Goal: Task Accomplishment & Management: Manage account settings

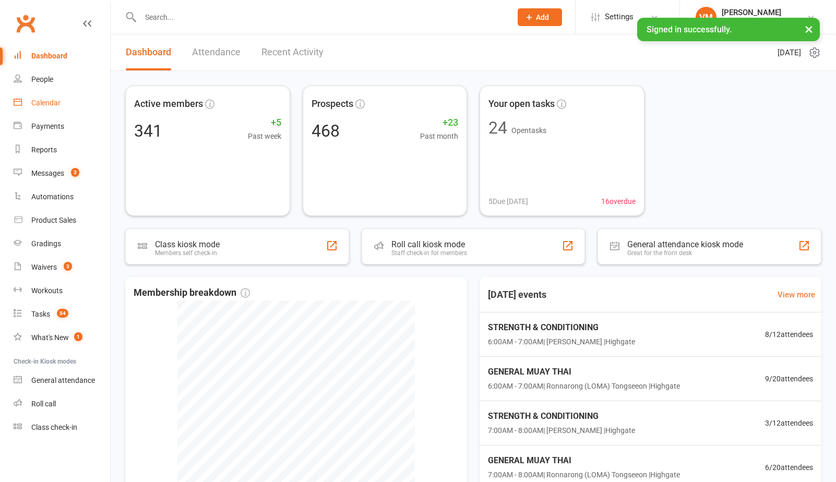
click at [73, 103] on link "Calendar" at bounding box center [62, 102] width 97 height 23
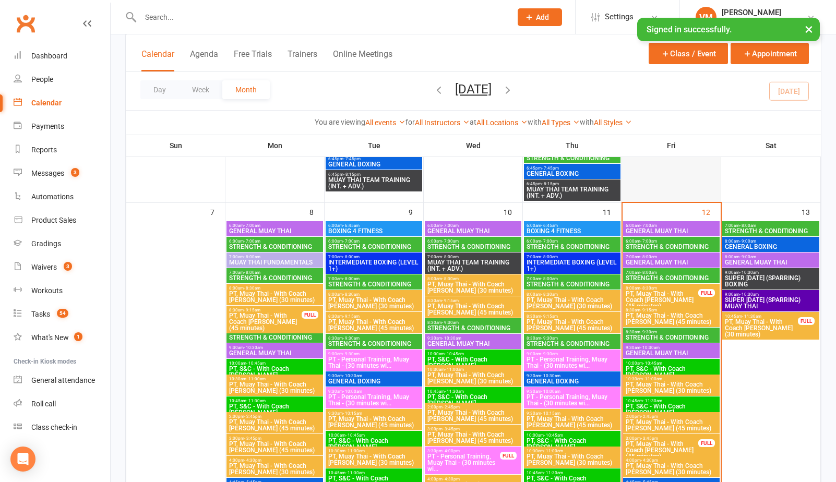
scroll to position [457, 0]
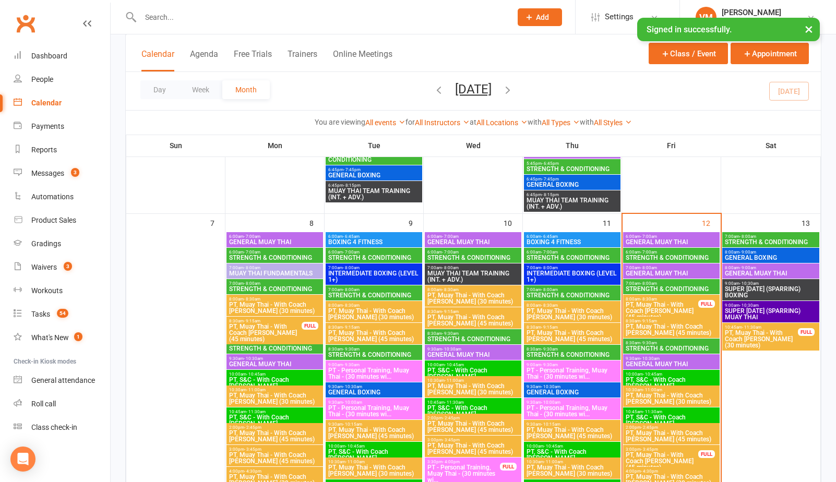
click at [670, 253] on span "6:00am - 7:00am" at bounding box center [671, 252] width 92 height 5
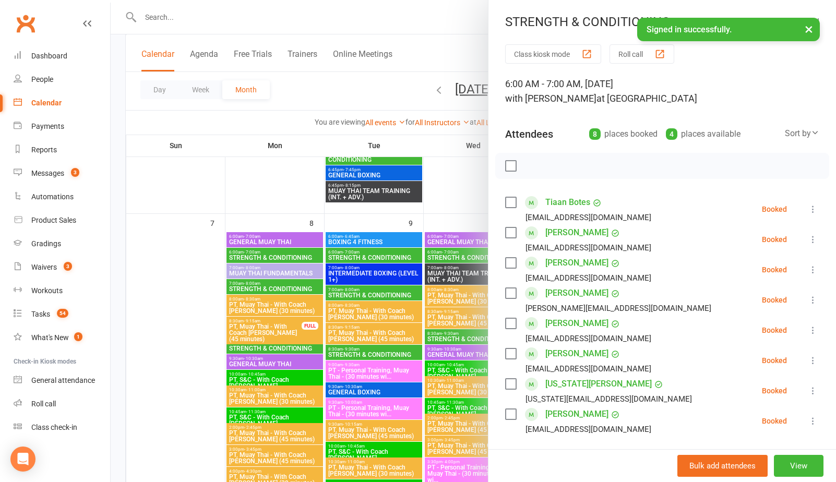
click at [511, 203] on label at bounding box center [510, 202] width 10 height 10
click at [511, 266] on label at bounding box center [510, 263] width 10 height 10
click at [509, 295] on label at bounding box center [510, 293] width 10 height 10
click at [512, 324] on label at bounding box center [510, 323] width 10 height 10
click at [513, 357] on label at bounding box center [510, 354] width 10 height 10
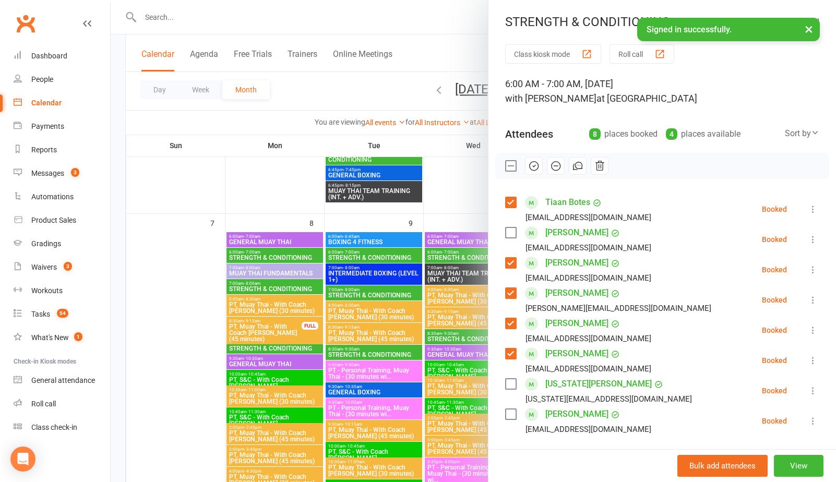
click at [510, 417] on label at bounding box center [510, 414] width 10 height 10
click at [534, 165] on icon "button" at bounding box center [533, 165] width 11 height 11
click at [381, 89] on div at bounding box center [474, 241] width 726 height 482
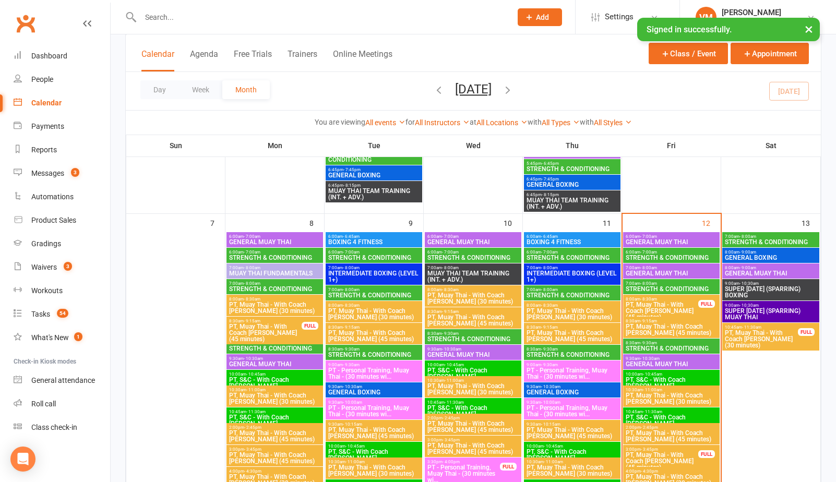
click at [634, 282] on span "7:00am - 8:00am" at bounding box center [671, 283] width 92 height 5
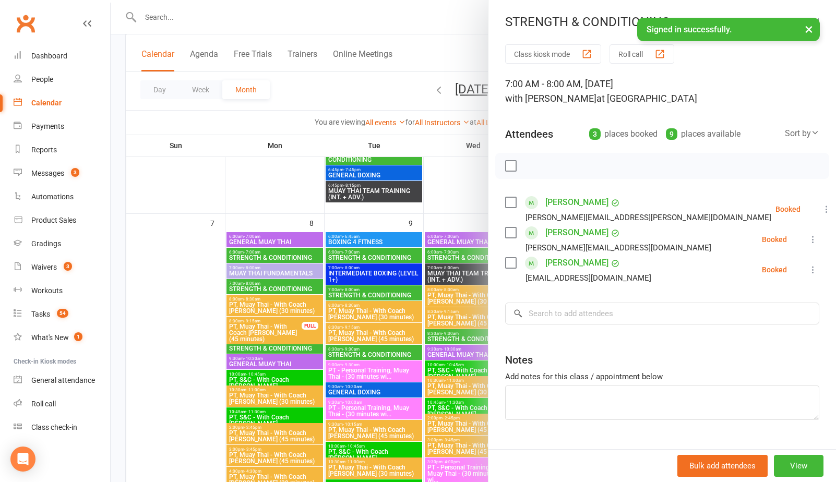
click at [377, 104] on div at bounding box center [474, 241] width 726 height 482
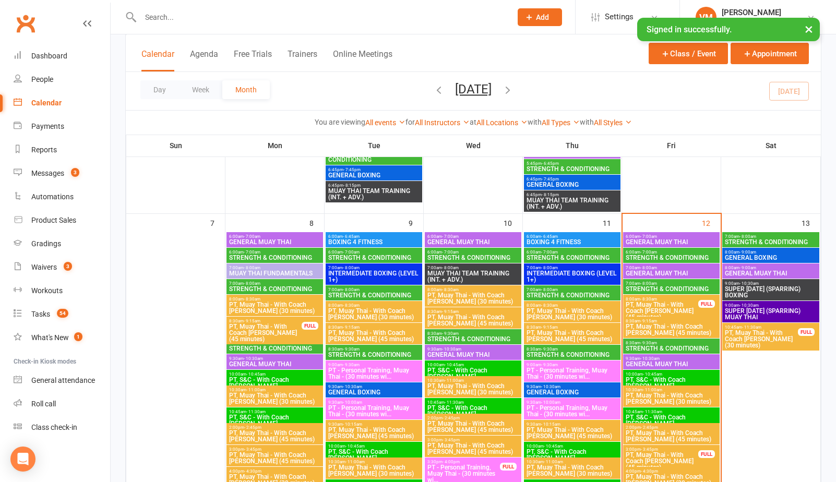
click at [644, 342] on span "- 9:30am" at bounding box center [649, 343] width 17 height 5
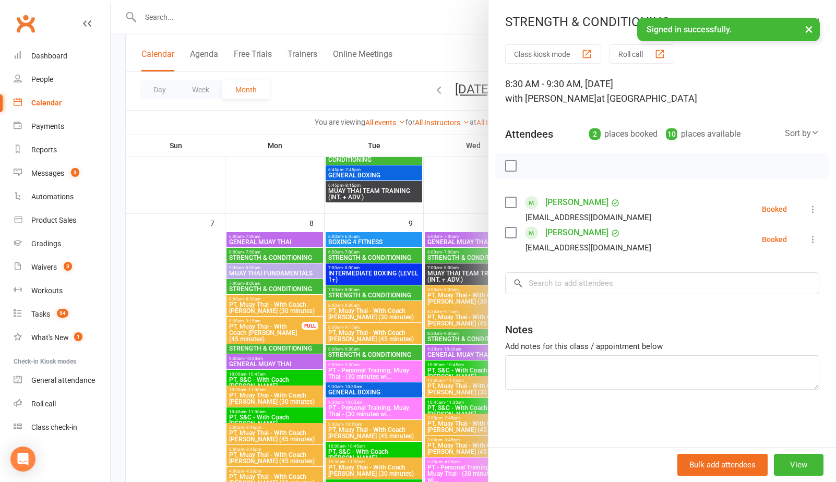
click at [330, 91] on div at bounding box center [474, 241] width 726 height 482
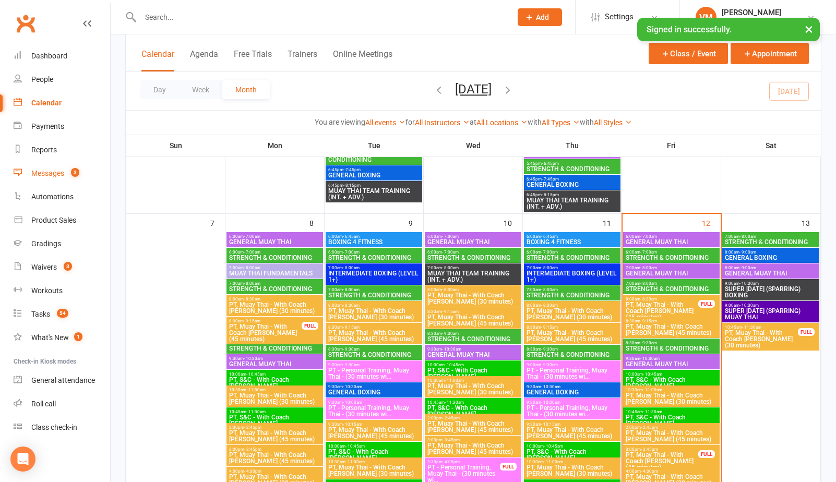
click at [66, 173] on link "Messages 3" at bounding box center [62, 173] width 97 height 23
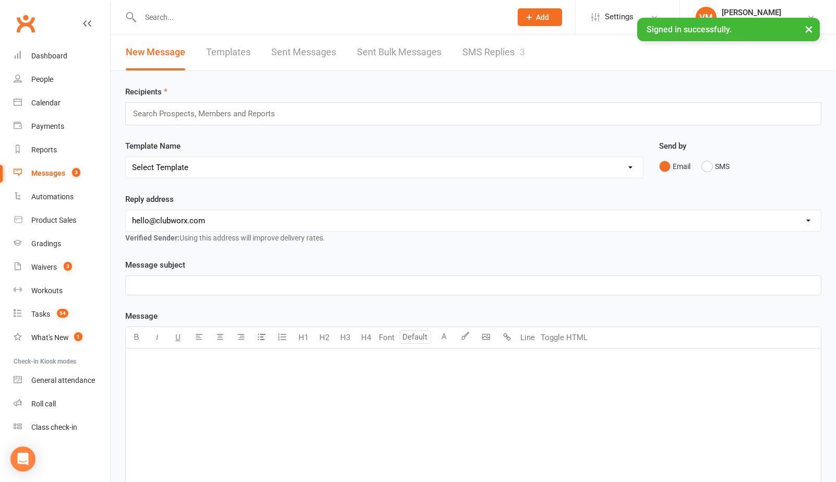
click at [475, 48] on link "SMS Replies 3" at bounding box center [494, 52] width 63 height 36
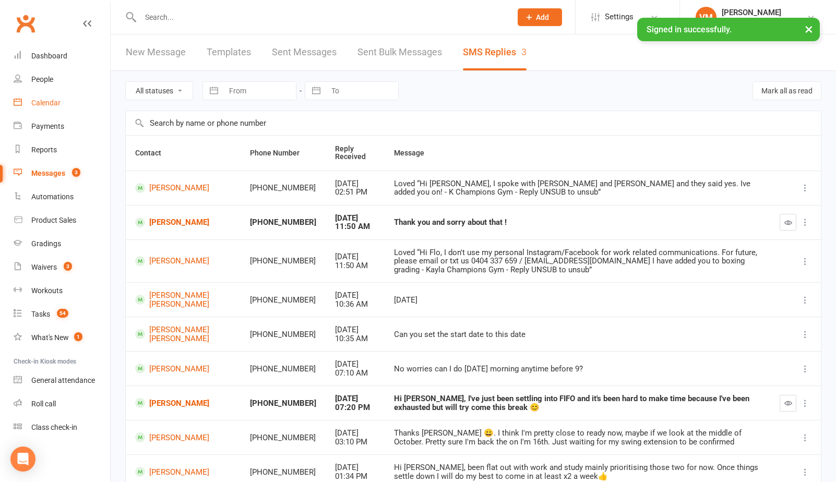
click at [57, 102] on div "Calendar" at bounding box center [45, 103] width 29 height 8
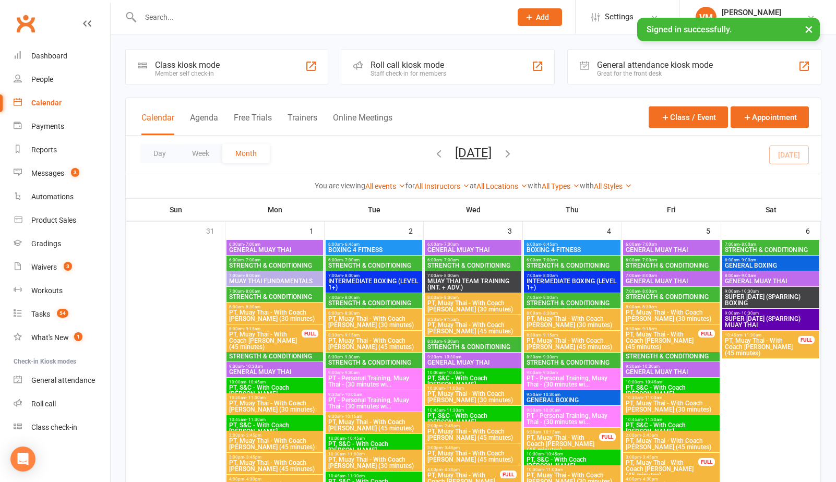
click at [684, 247] on span "GENERAL MUAY THAI" at bounding box center [671, 250] width 92 height 6
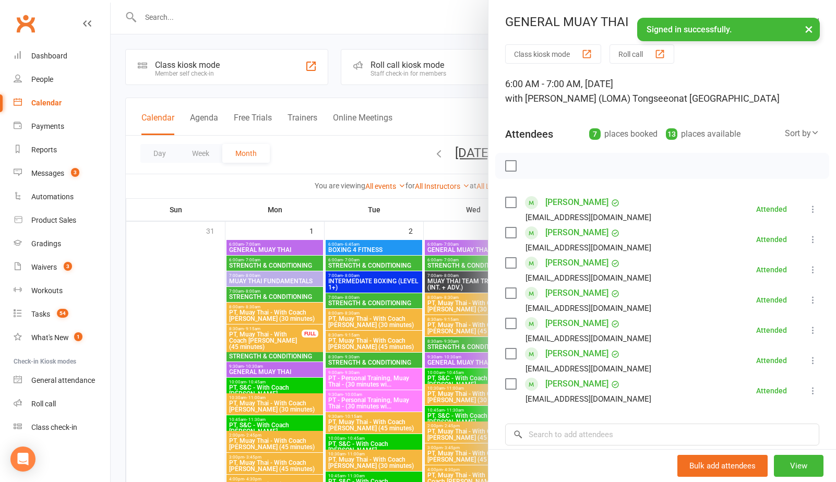
click at [430, 192] on div at bounding box center [474, 241] width 726 height 482
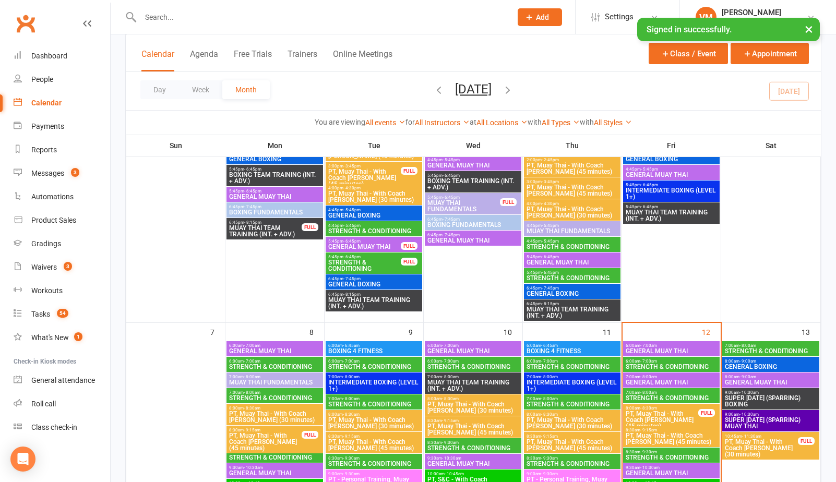
scroll to position [452, 0]
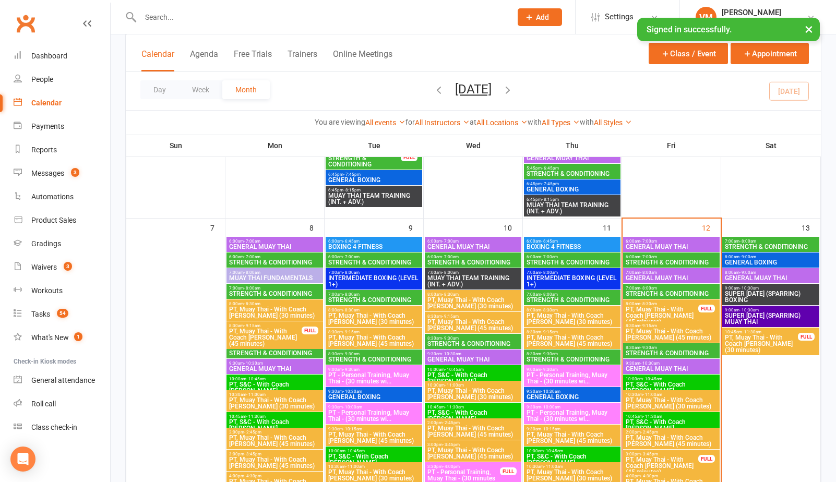
click at [677, 239] on span "6:00am - 7:00am" at bounding box center [671, 241] width 92 height 5
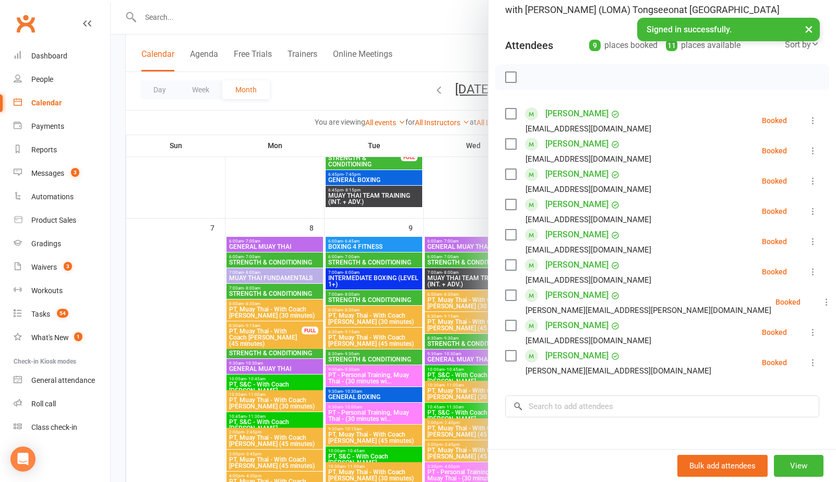
scroll to position [93, 0]
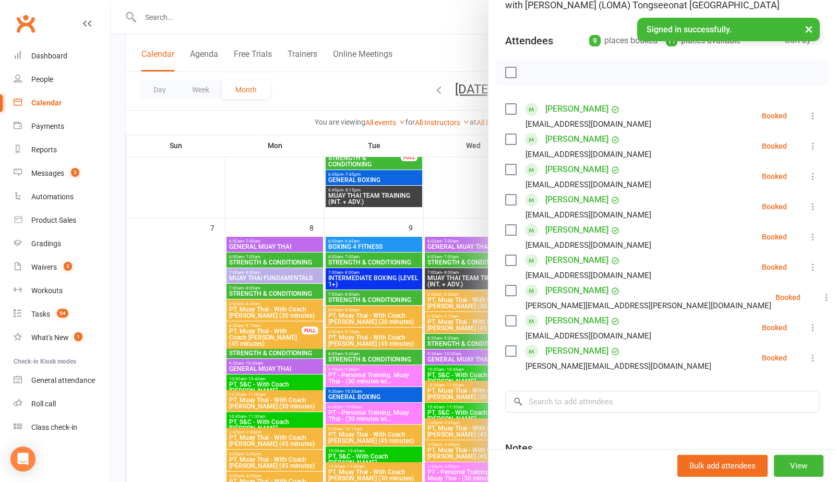
click at [511, 290] on label at bounding box center [510, 291] width 10 height 10
click at [508, 260] on label at bounding box center [510, 260] width 10 height 10
click at [509, 227] on label at bounding box center [510, 230] width 10 height 10
click at [511, 203] on label at bounding box center [510, 200] width 10 height 10
click at [531, 72] on icon "button" at bounding box center [533, 72] width 11 height 11
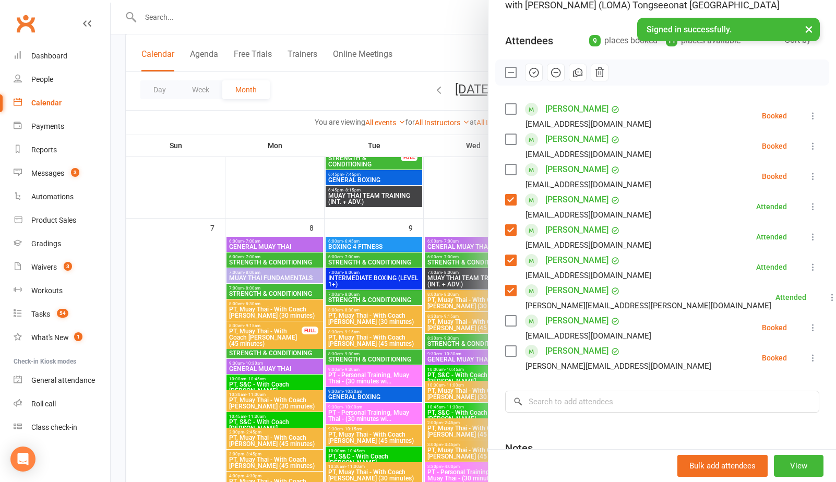
click at [551, 108] on link "[PERSON_NAME]" at bounding box center [577, 109] width 63 height 17
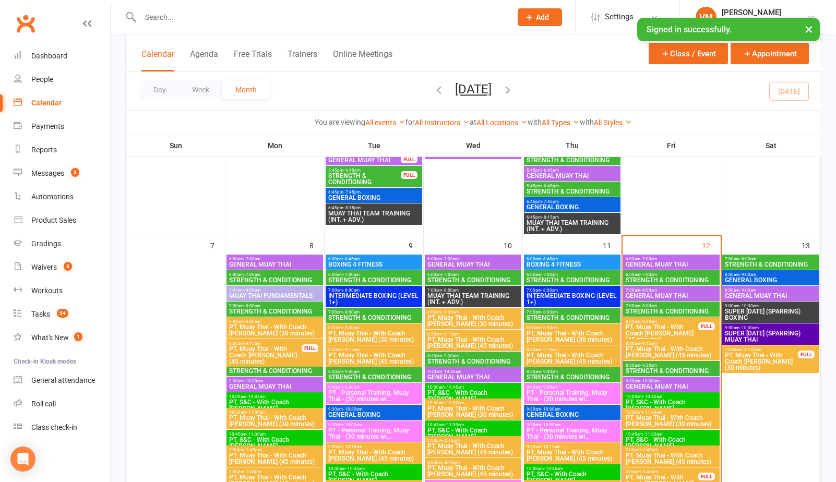
scroll to position [493, 0]
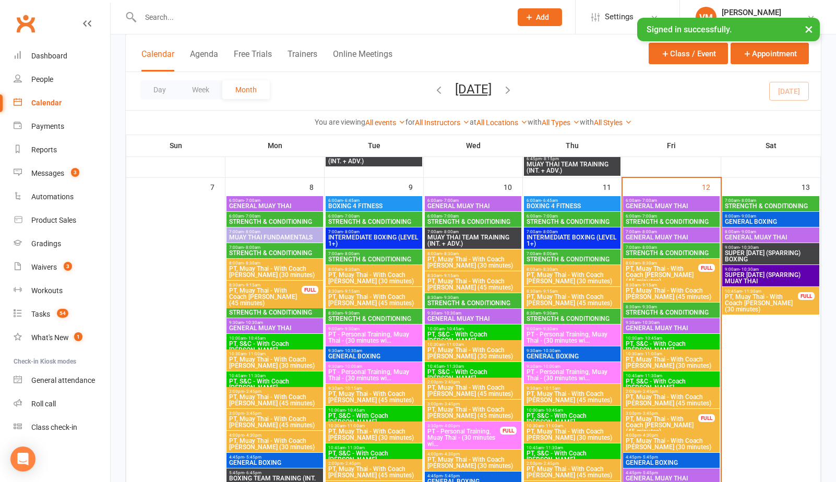
click at [665, 203] on span "GENERAL MUAY THAI" at bounding box center [671, 206] width 92 height 6
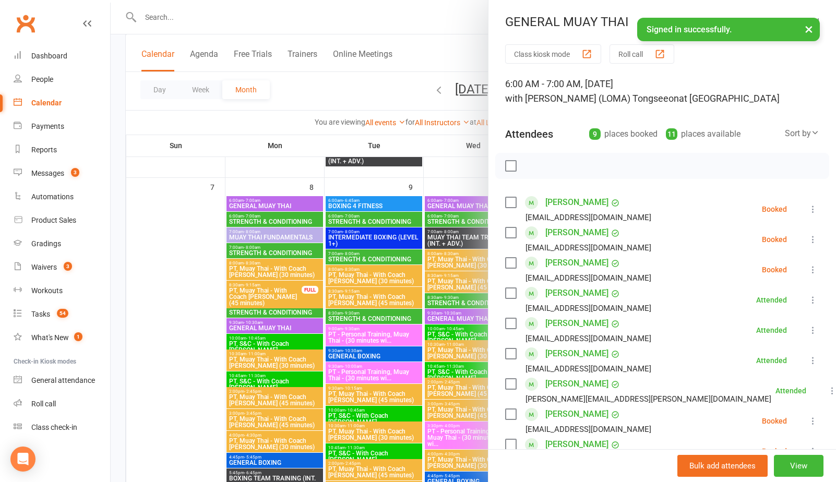
click at [553, 230] on link "[PERSON_NAME]" at bounding box center [577, 232] width 63 height 17
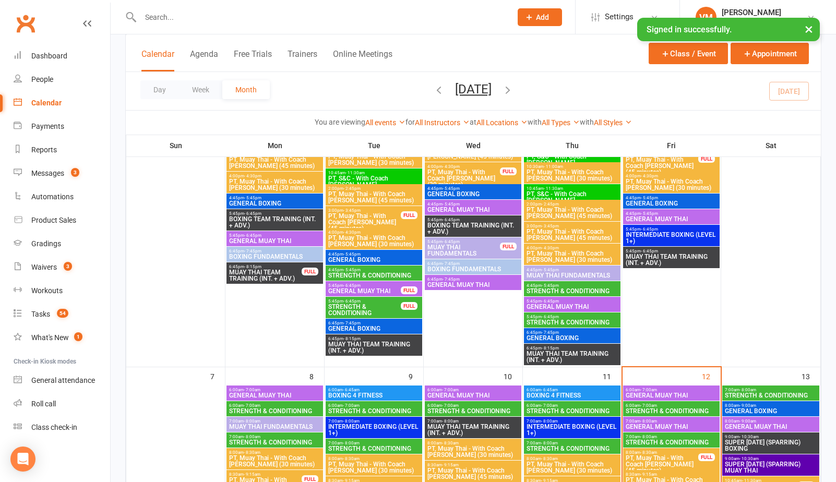
scroll to position [322, 0]
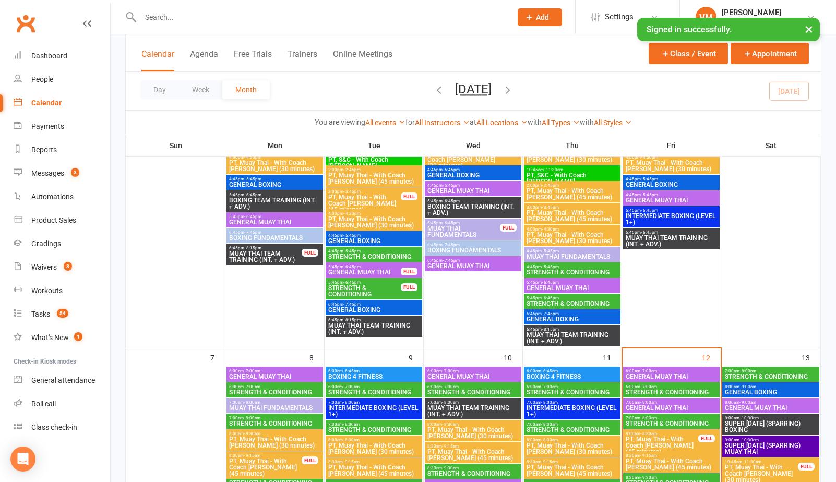
click at [671, 370] on span "6:00am - 7:00am" at bounding box center [671, 371] width 92 height 5
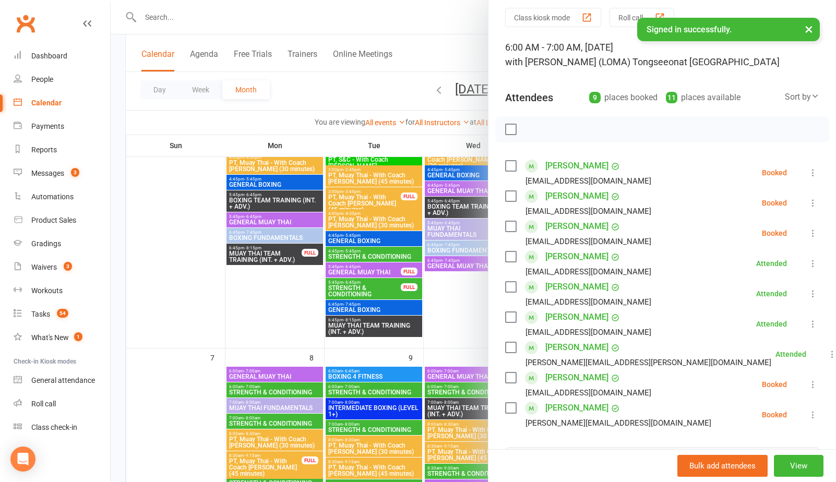
scroll to position [40, 0]
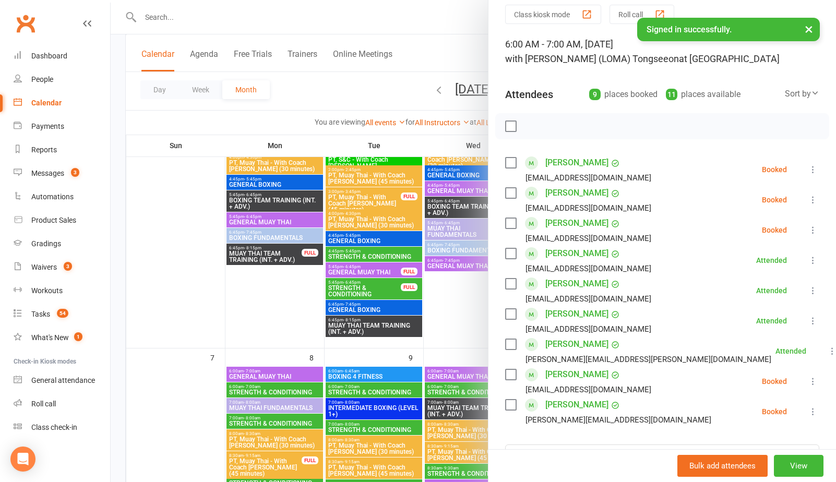
click at [555, 375] on link "[PERSON_NAME]" at bounding box center [577, 374] width 63 height 17
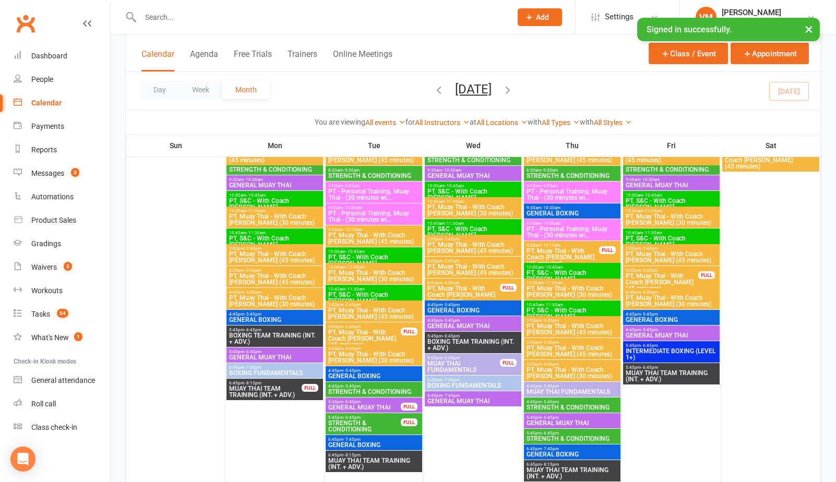
scroll to position [309, 0]
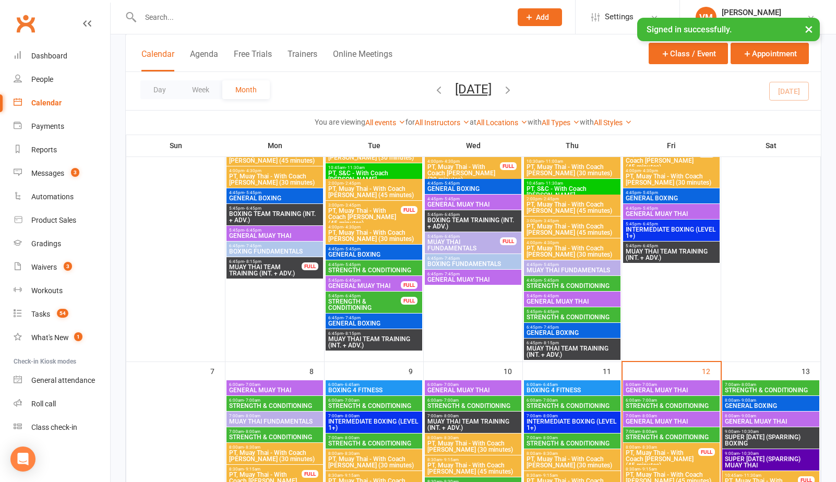
click at [666, 387] on span "GENERAL MUAY THAI" at bounding box center [671, 390] width 92 height 6
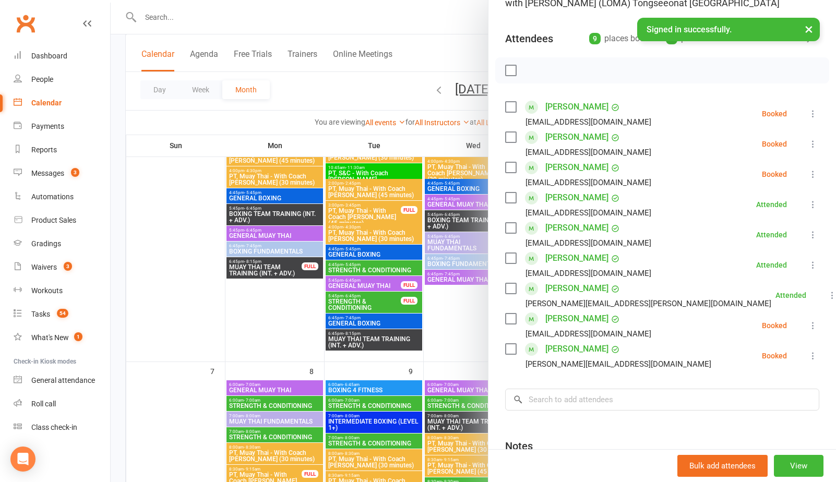
scroll to position [102, 0]
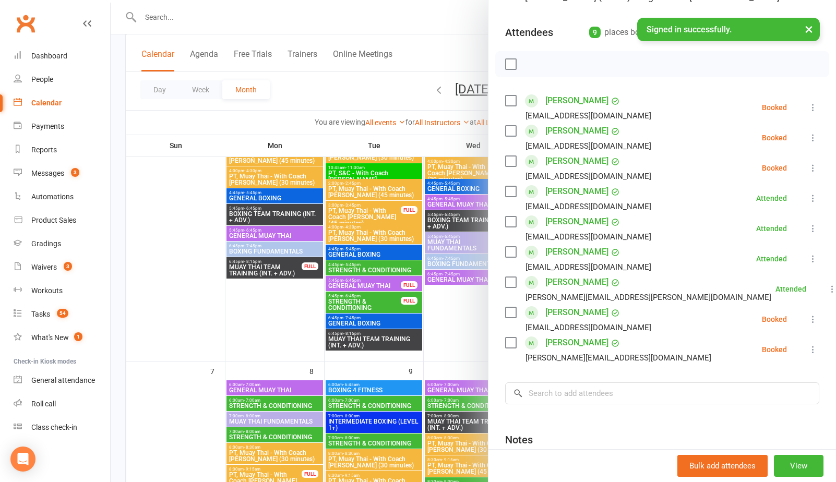
click at [513, 310] on label at bounding box center [510, 312] width 10 height 10
click at [532, 62] on icon "button" at bounding box center [533, 63] width 11 height 11
click at [508, 310] on label at bounding box center [510, 312] width 10 height 10
click at [552, 342] on link "[PERSON_NAME]" at bounding box center [577, 343] width 63 height 17
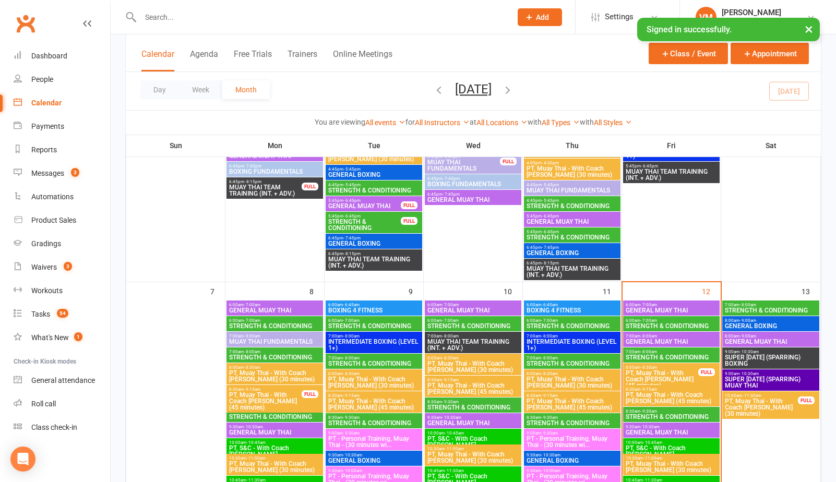
scroll to position [394, 0]
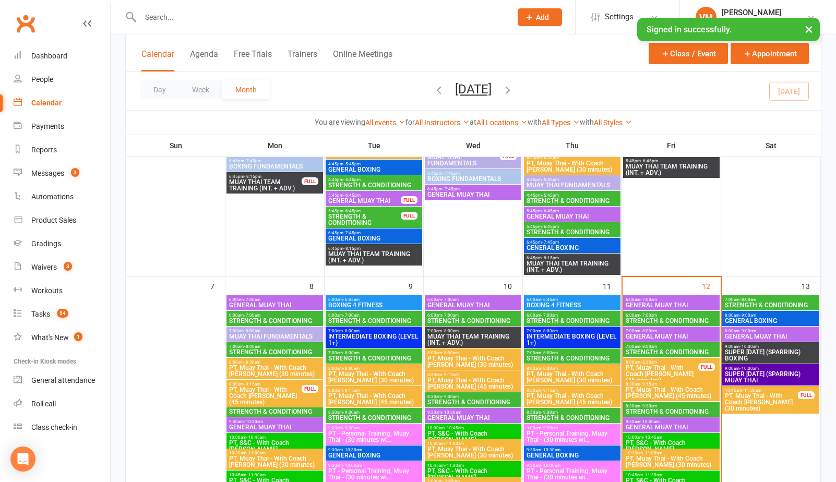
click at [691, 298] on span "6:00am - 7:00am" at bounding box center [671, 300] width 92 height 5
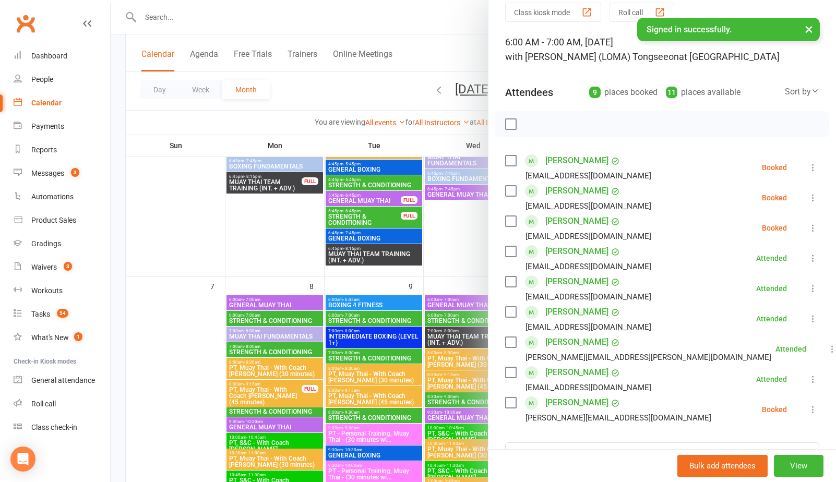
scroll to position [86, 0]
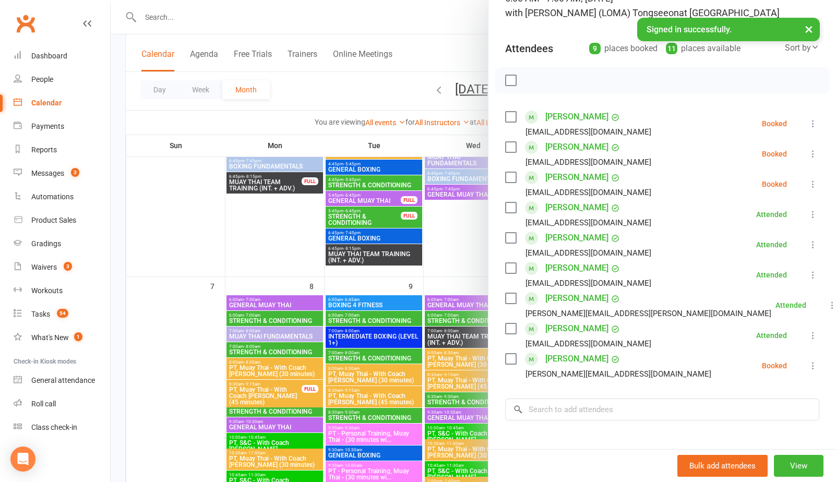
click at [507, 360] on label at bounding box center [510, 359] width 10 height 10
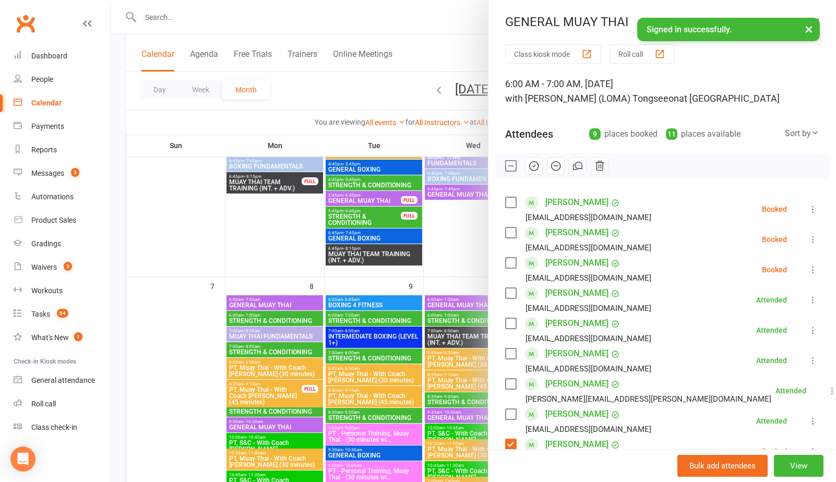
click at [535, 165] on icon "button" at bounding box center [533, 165] width 11 height 11
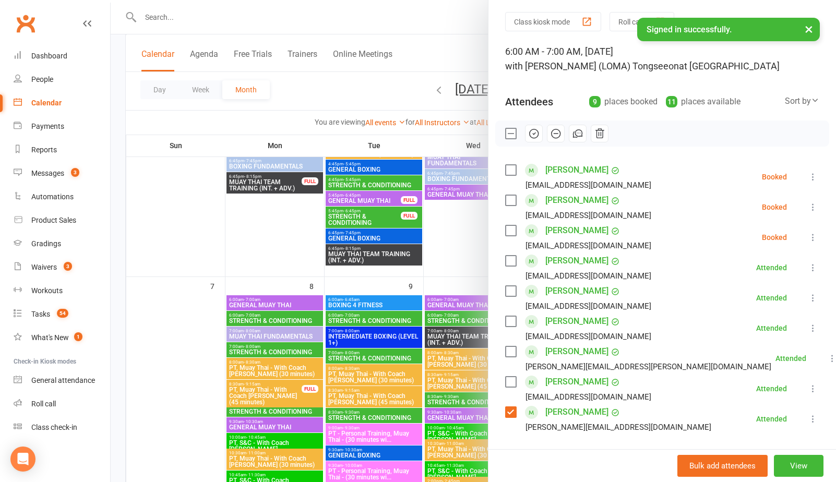
scroll to position [37, 0]
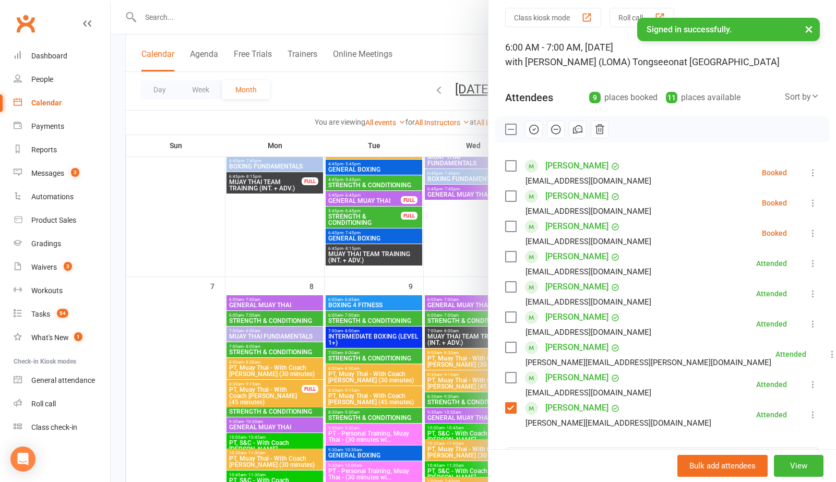
click at [577, 193] on link "[PERSON_NAME]" at bounding box center [577, 196] width 63 height 17
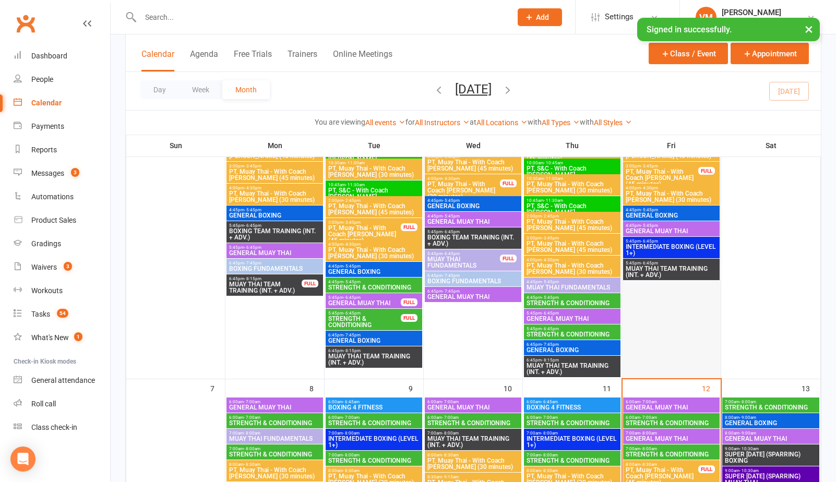
scroll to position [301, 0]
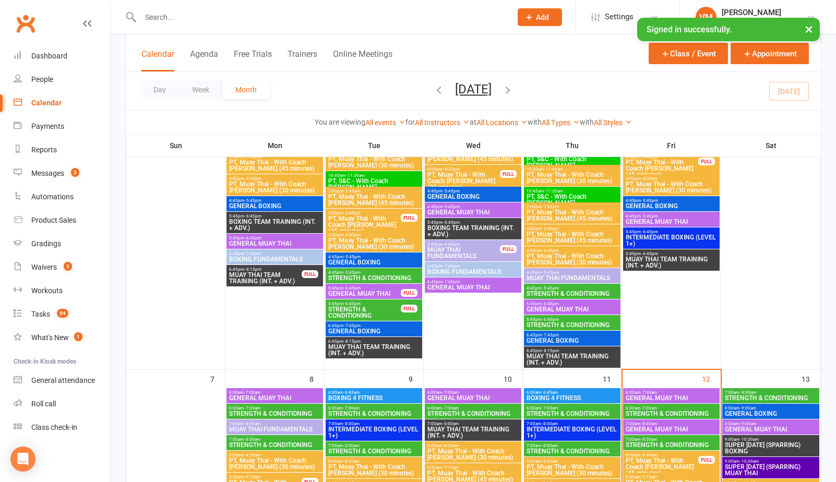
click at [642, 396] on span "GENERAL MUAY THAI" at bounding box center [671, 398] width 92 height 6
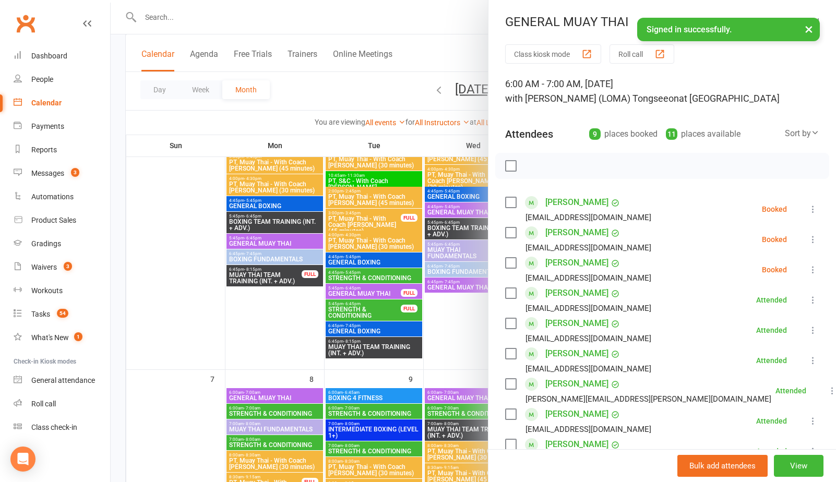
click at [563, 257] on link "[PERSON_NAME]" at bounding box center [577, 263] width 63 height 17
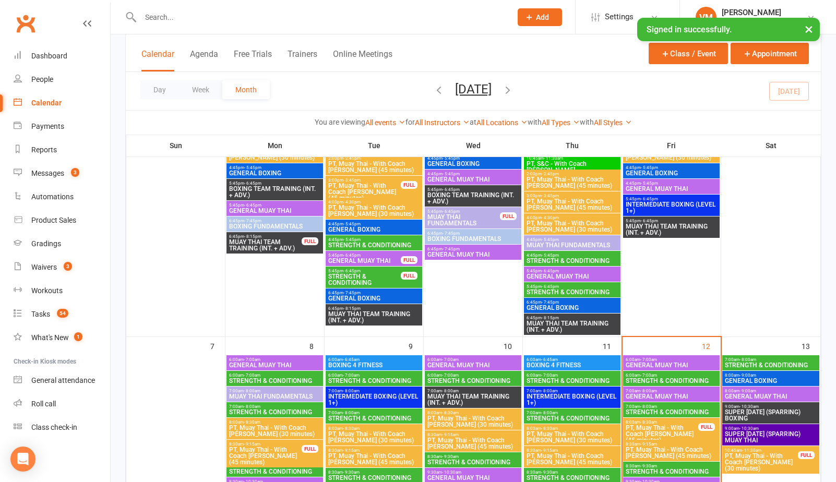
scroll to position [338, 0]
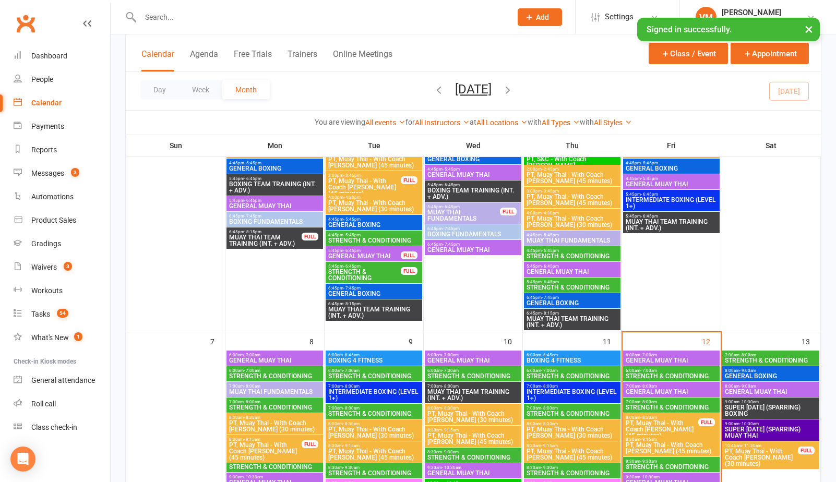
click at [658, 353] on span "6:00am - 7:00am" at bounding box center [671, 355] width 92 height 5
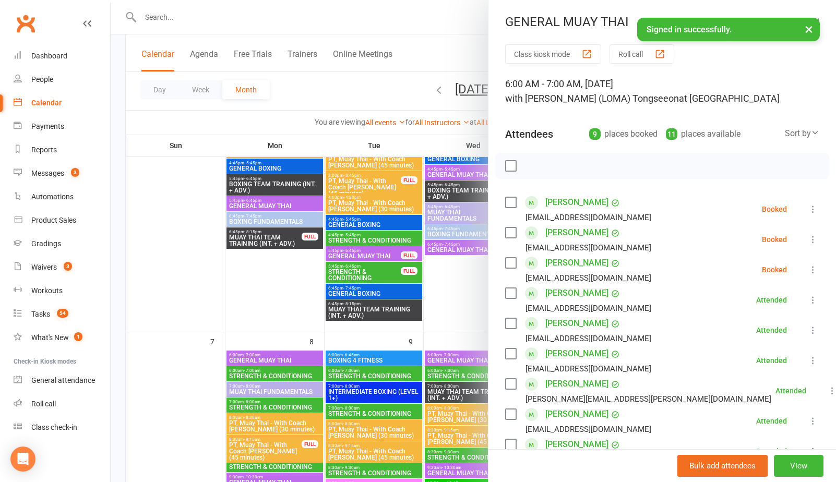
click at [513, 260] on label at bounding box center [510, 263] width 10 height 10
click at [535, 168] on icon "button" at bounding box center [533, 165] width 11 height 11
click at [54, 103] on div "Calendar" at bounding box center [46, 103] width 30 height 8
click at [171, 273] on div at bounding box center [474, 241] width 726 height 482
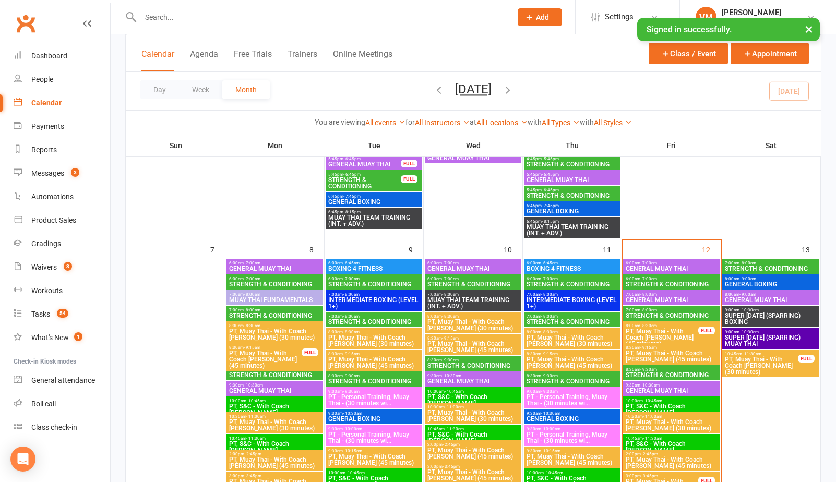
scroll to position [435, 0]
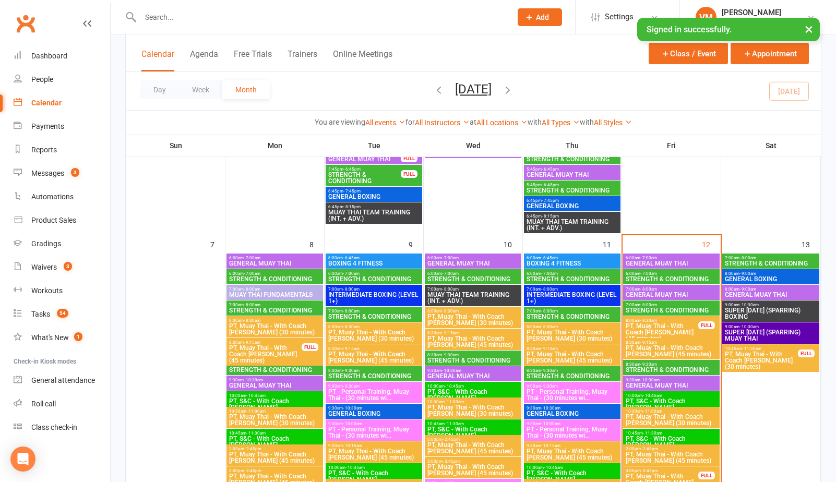
click at [693, 279] on span "STRENGTH & CONDITIONING" at bounding box center [671, 279] width 92 height 6
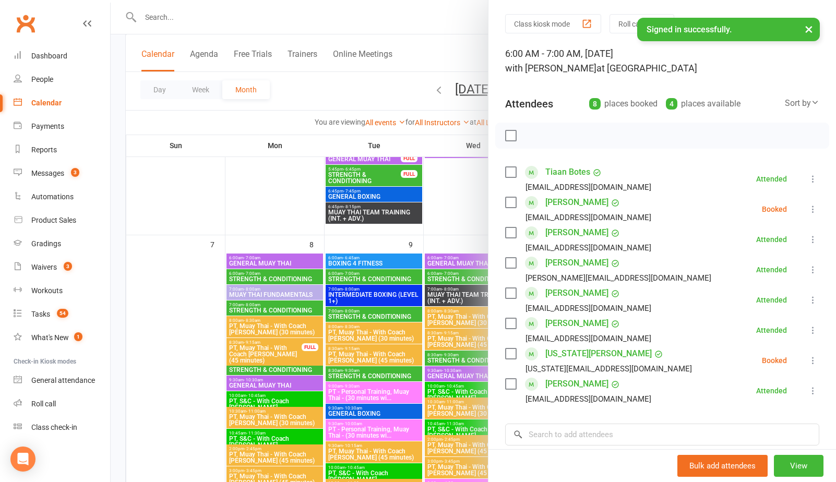
scroll to position [31, 0]
click at [509, 200] on label at bounding box center [510, 202] width 10 height 10
click at [599, 133] on icon "button" at bounding box center [599, 134] width 11 height 11
click at [513, 200] on label at bounding box center [510, 202] width 10 height 10
click at [810, 214] on icon at bounding box center [813, 209] width 10 height 10
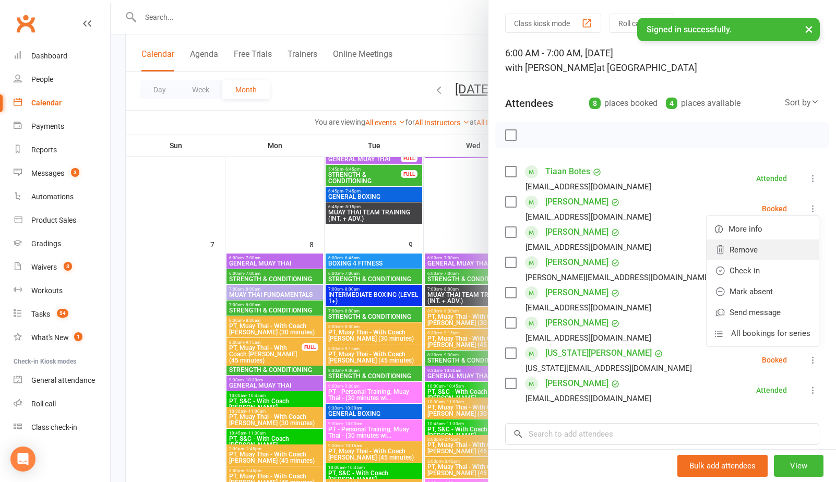
click at [776, 247] on link "Remove" at bounding box center [763, 250] width 112 height 21
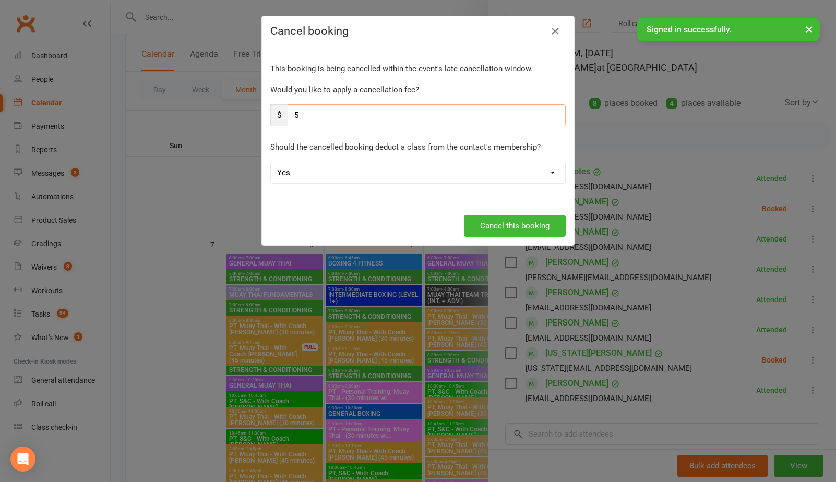
click at [410, 115] on input "5" at bounding box center [427, 115] width 278 height 22
type input "0"
click at [344, 217] on div "Cancel this booking" at bounding box center [417, 226] width 295 height 22
click at [358, 172] on select "Yes No" at bounding box center [418, 172] width 294 height 21
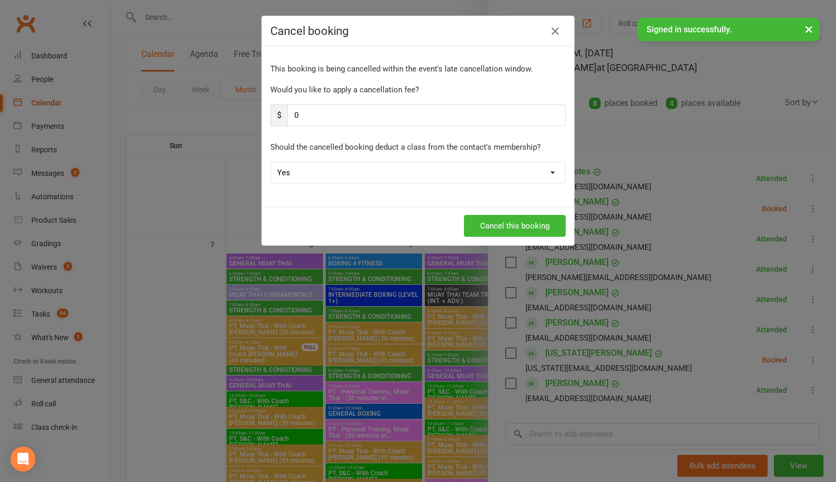
select select "1"
click at [271, 162] on select "Yes No" at bounding box center [418, 172] width 294 height 21
click at [363, 212] on div "Cancel this booking" at bounding box center [418, 226] width 312 height 39
click at [479, 219] on button "Cancel this booking" at bounding box center [515, 226] width 102 height 22
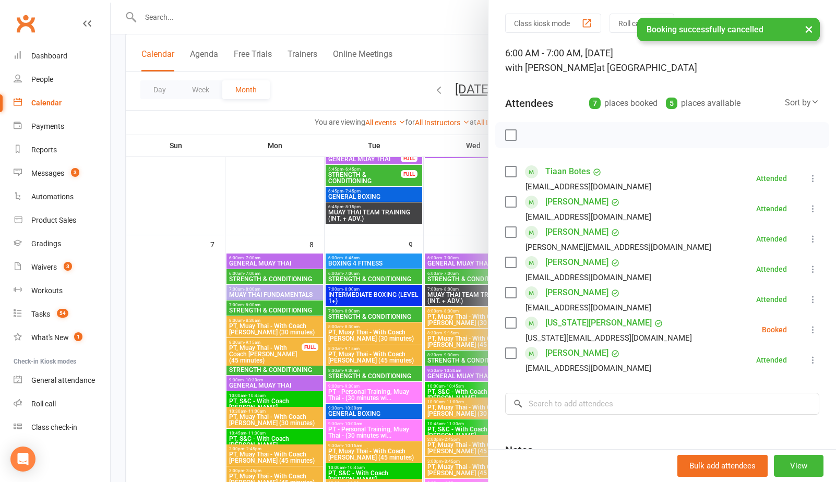
click at [582, 324] on link "[US_STATE][PERSON_NAME]" at bounding box center [599, 323] width 106 height 17
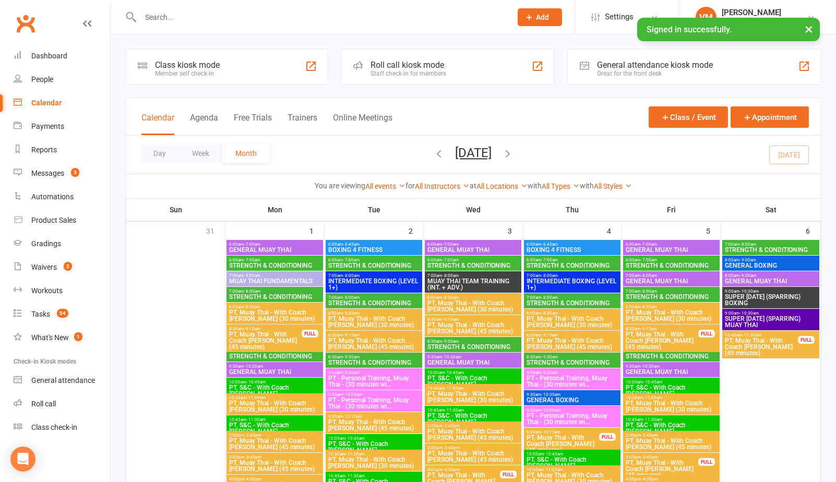
click at [670, 243] on span "6:00am - 7:00am" at bounding box center [671, 244] width 92 height 5
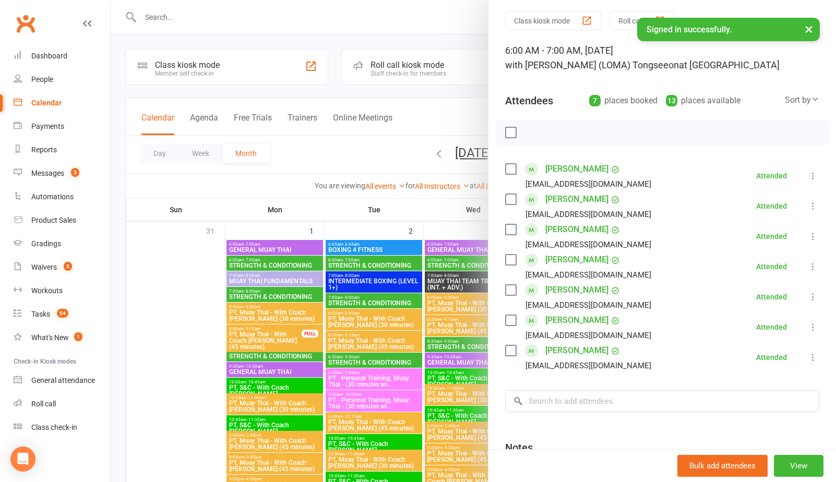
scroll to position [41, 0]
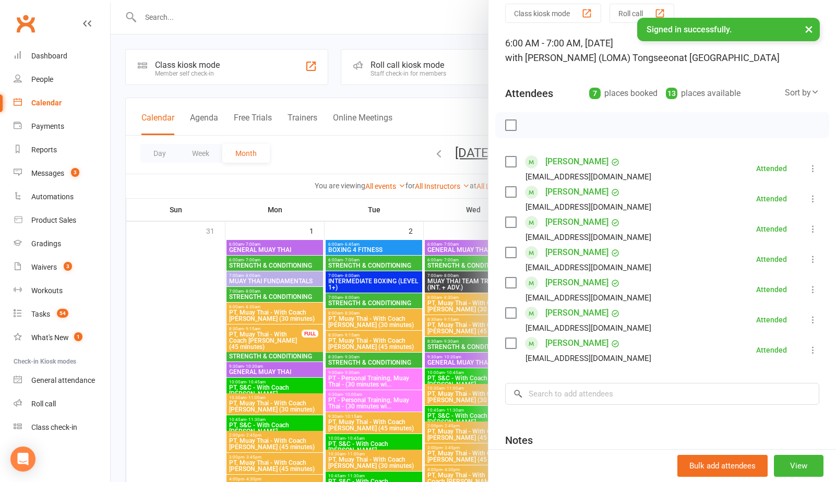
click at [442, 126] on div at bounding box center [474, 241] width 726 height 482
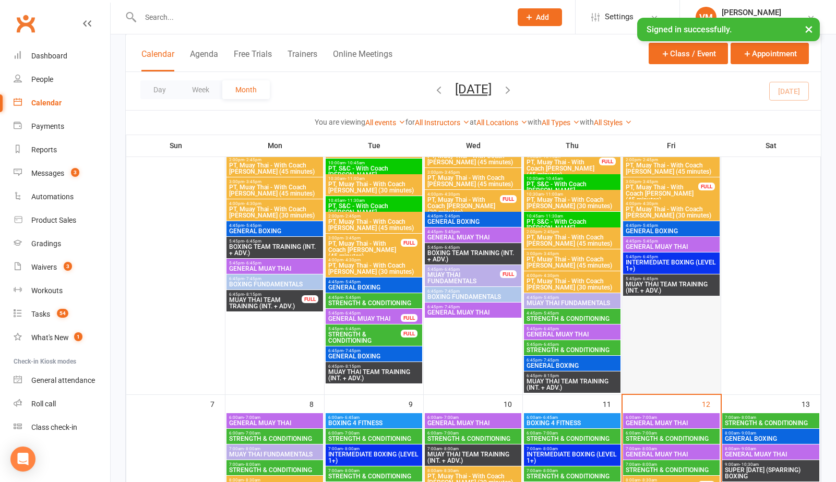
scroll to position [278, 0]
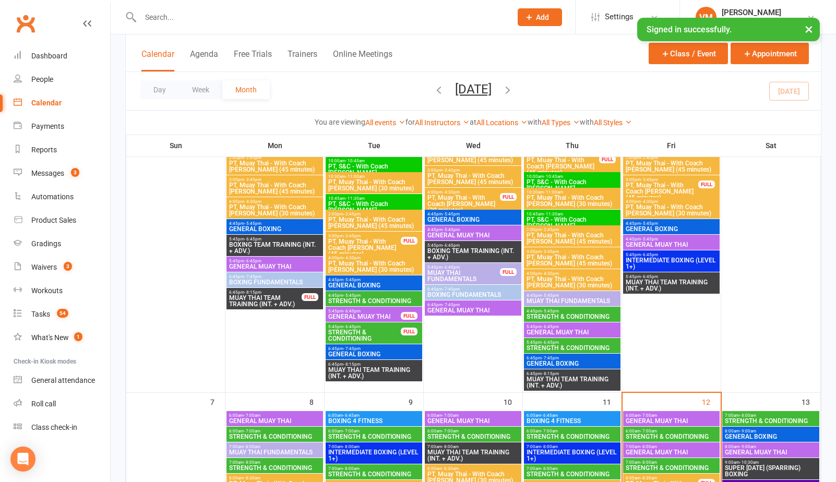
click at [643, 420] on span "GENERAL MUAY THAI" at bounding box center [671, 421] width 92 height 6
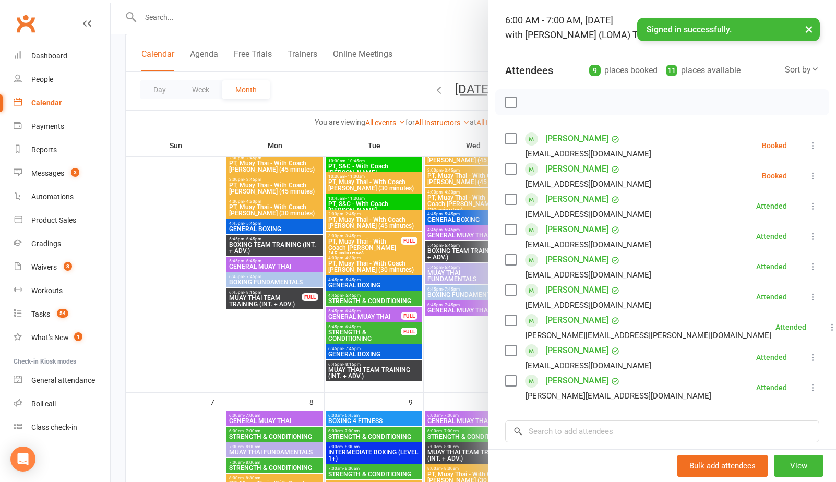
scroll to position [73, 0]
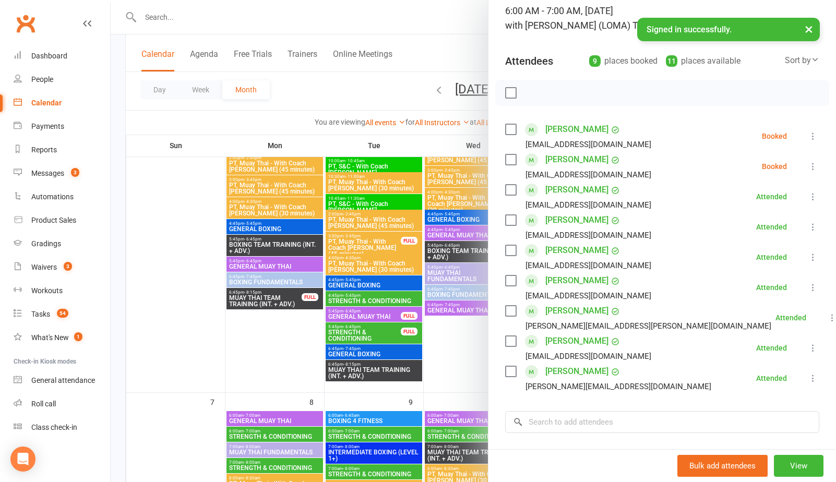
click at [814, 166] on icon at bounding box center [813, 166] width 10 height 10
click at [721, 85] on div at bounding box center [662, 93] width 334 height 26
click at [374, 89] on div at bounding box center [474, 241] width 726 height 482
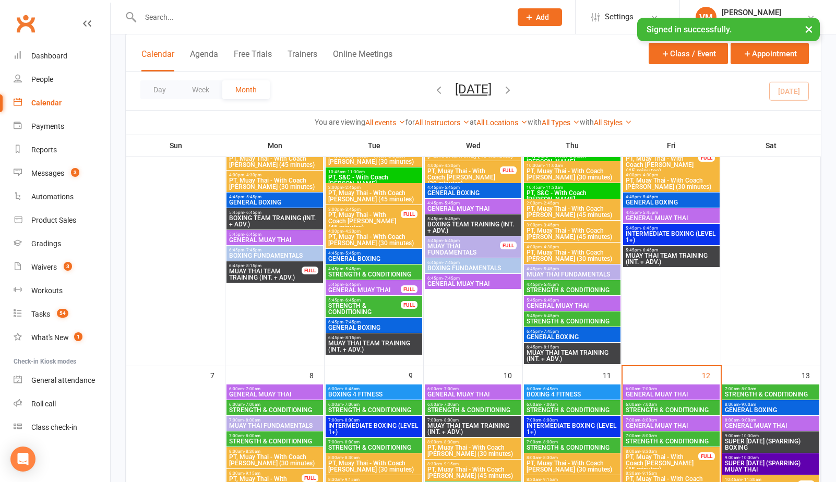
scroll to position [357, 0]
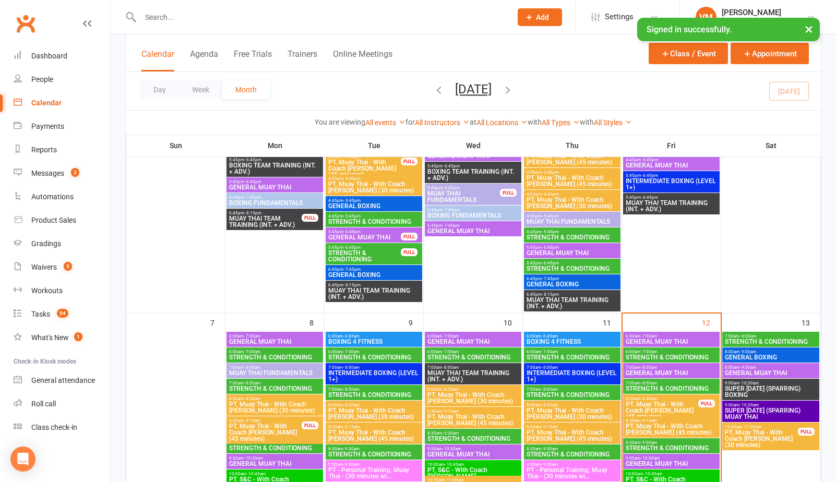
click at [670, 357] on span "STRENGTH & CONDITIONING" at bounding box center [671, 357] width 92 height 6
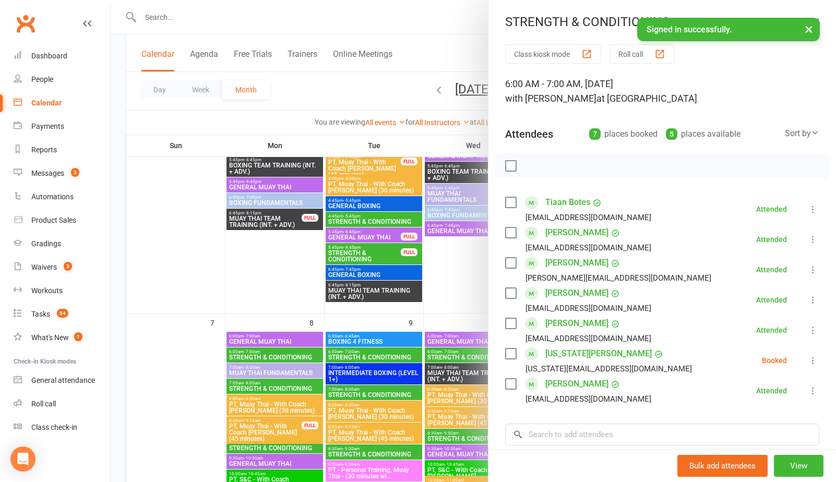
click at [816, 363] on icon at bounding box center [813, 360] width 10 height 10
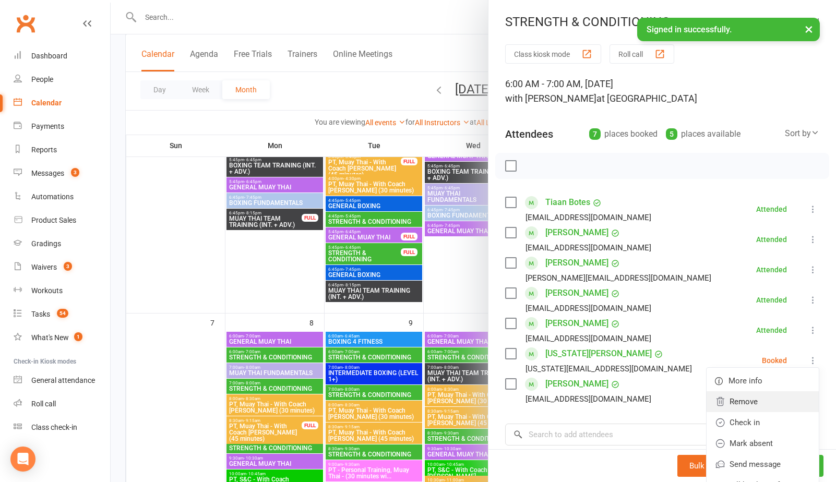
click at [767, 399] on link "Remove" at bounding box center [763, 402] width 112 height 21
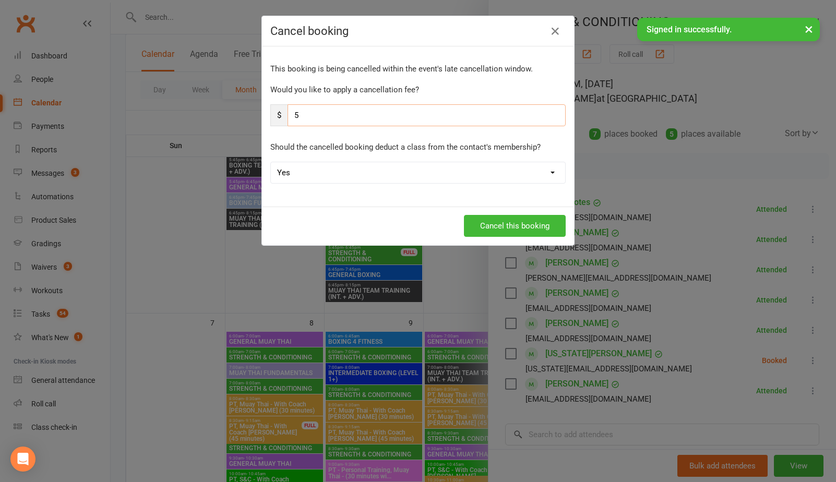
click at [430, 117] on input "5" at bounding box center [427, 115] width 278 height 22
type input "0"
click at [346, 214] on div "Cancel this booking" at bounding box center [418, 226] width 312 height 39
click at [365, 169] on select "Yes No" at bounding box center [418, 172] width 294 height 21
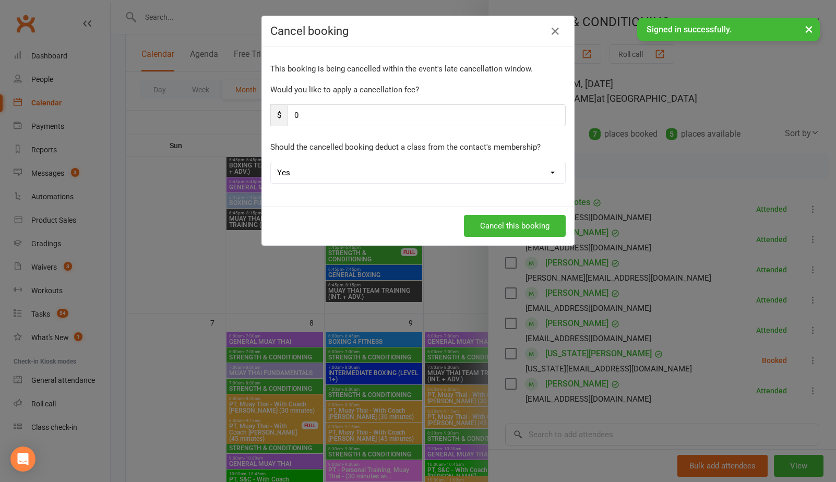
select select "1"
click at [271, 162] on select "Yes No" at bounding box center [418, 172] width 294 height 21
click at [485, 222] on button "Cancel this booking" at bounding box center [515, 226] width 102 height 22
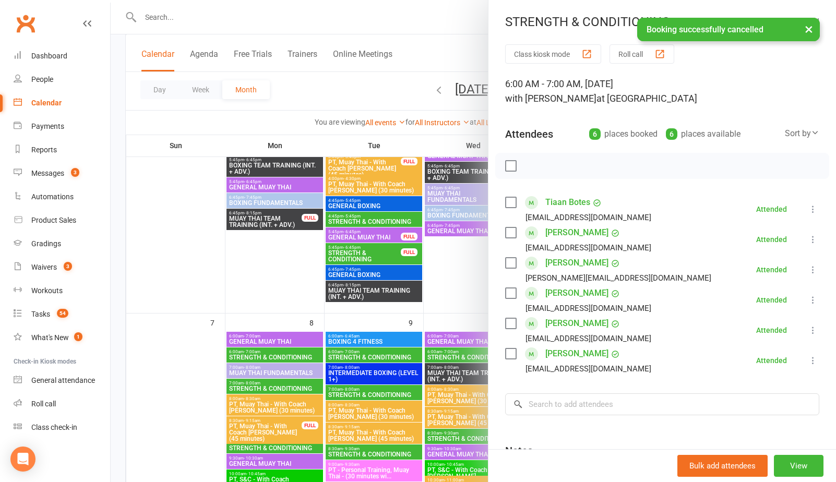
click at [300, 98] on div at bounding box center [474, 241] width 726 height 482
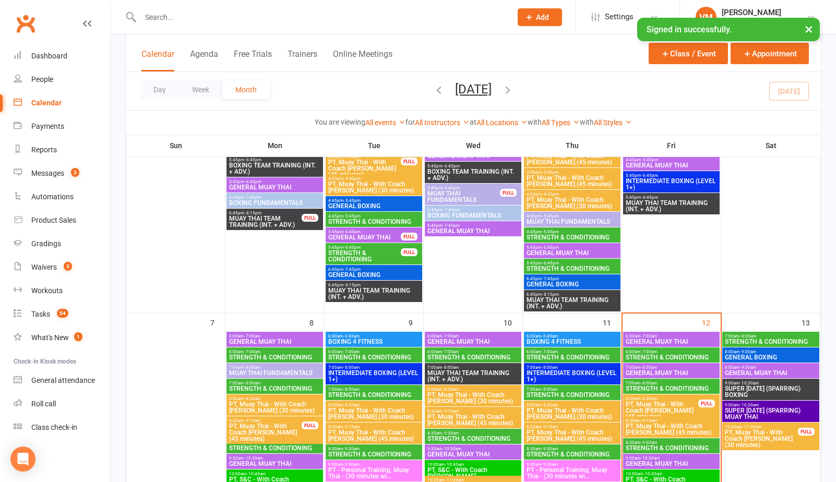
click at [645, 382] on span "- 8:00am" at bounding box center [649, 383] width 17 height 5
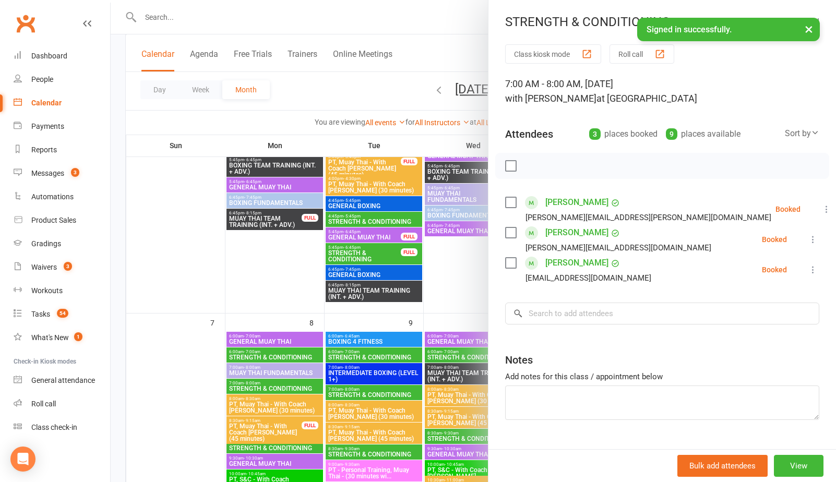
click at [262, 224] on div at bounding box center [474, 241] width 726 height 482
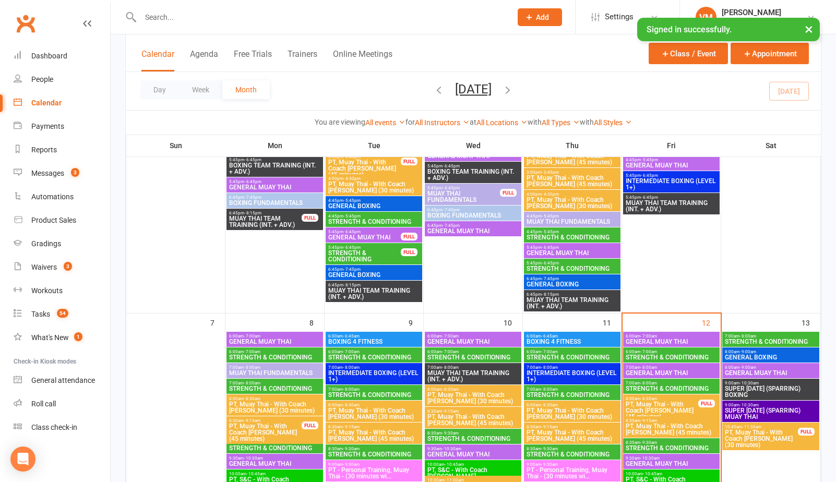
click at [678, 404] on span "PT, Muay Thai - With Coach [PERSON_NAME] (45 minutes)" at bounding box center [662, 410] width 74 height 19
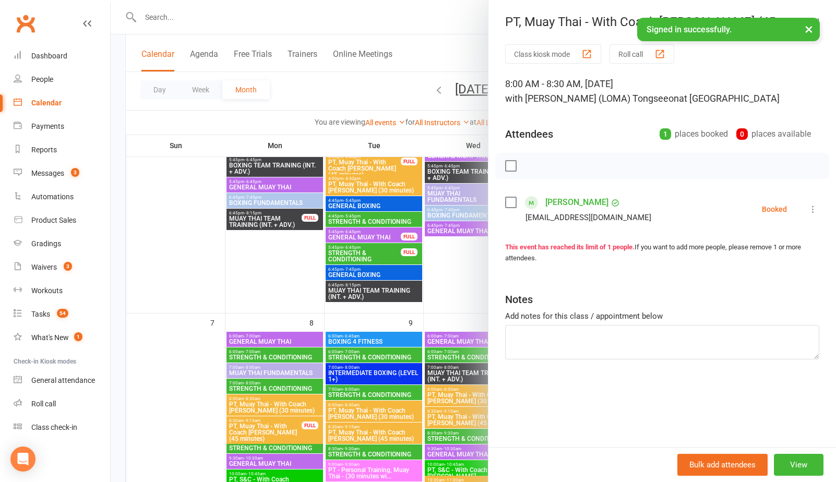
click at [242, 260] on div at bounding box center [474, 241] width 726 height 482
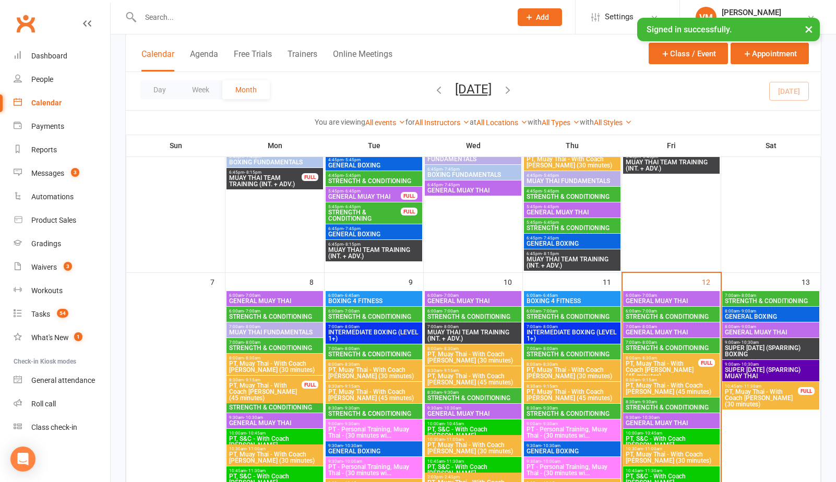
scroll to position [419, 0]
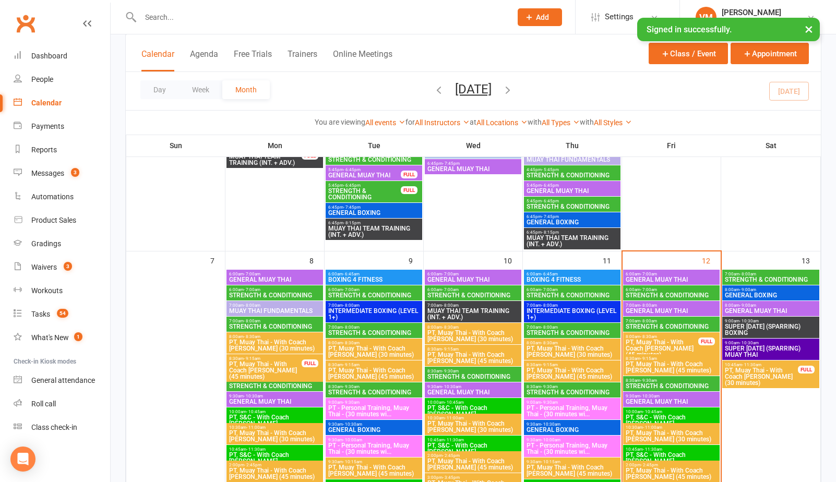
click at [667, 383] on span "STRENGTH & CONDITIONING" at bounding box center [671, 386] width 92 height 6
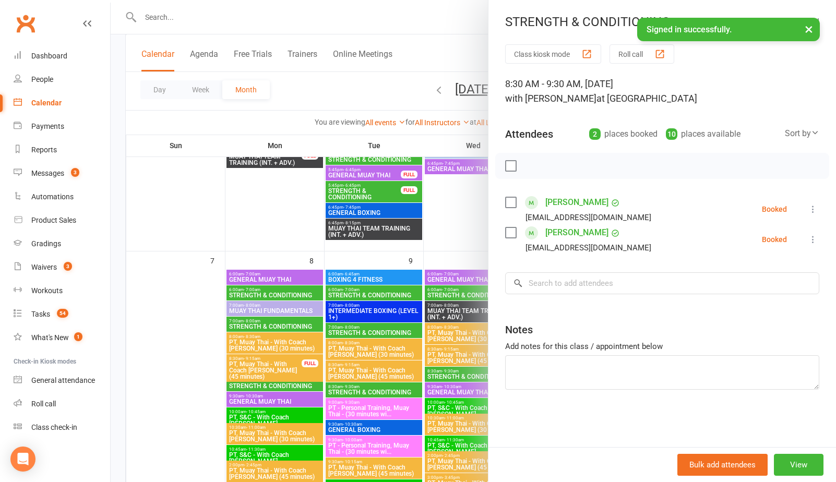
click at [312, 230] on div at bounding box center [474, 241] width 726 height 482
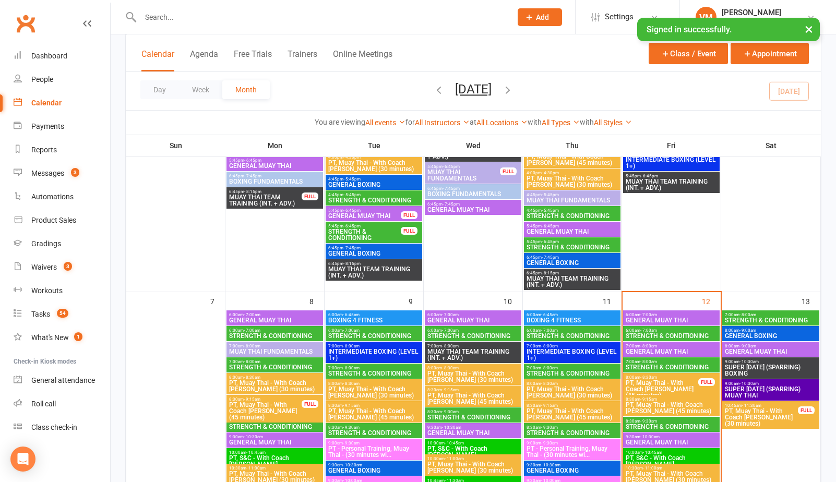
scroll to position [313, 0]
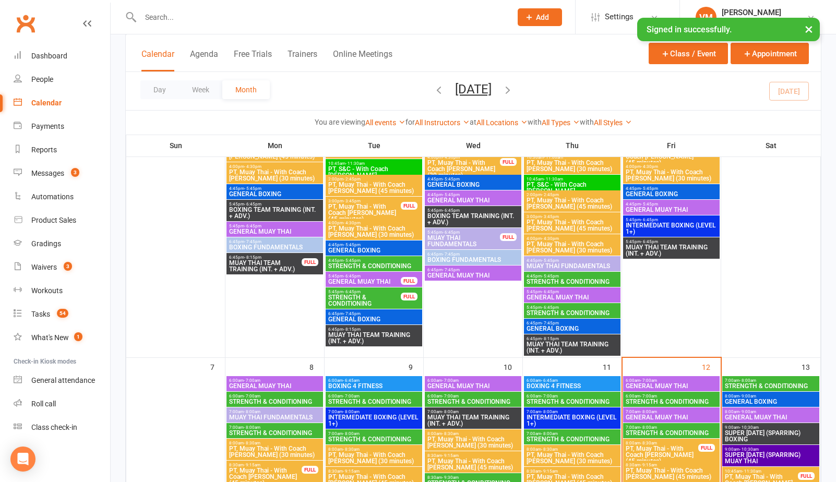
click at [751, 384] on span "STRENGTH & CONDITIONING" at bounding box center [771, 386] width 93 height 6
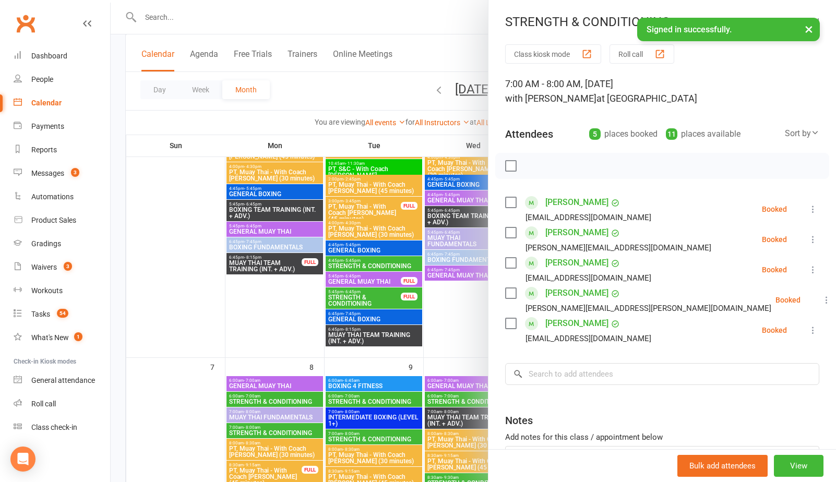
click at [206, 287] on div at bounding box center [474, 241] width 726 height 482
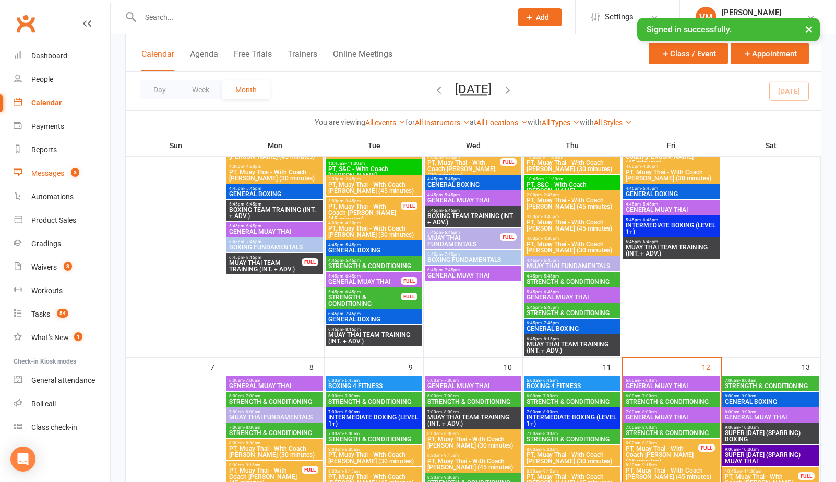
click at [55, 171] on div "Messages" at bounding box center [47, 173] width 33 height 8
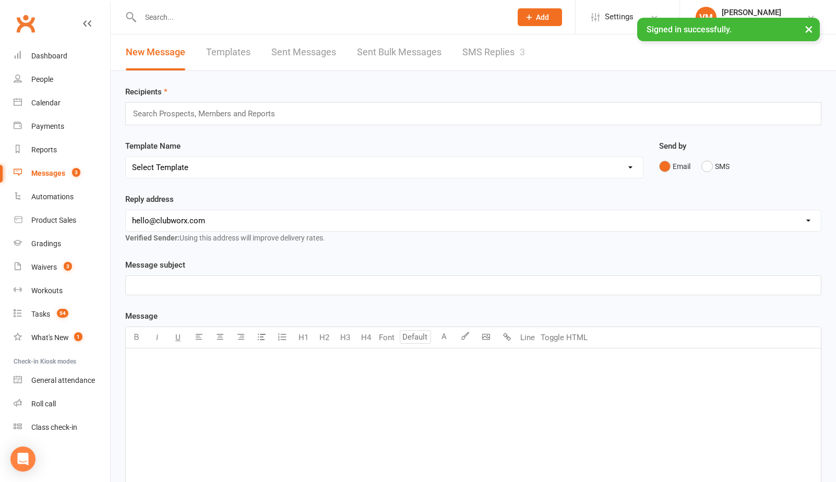
click at [480, 56] on link "SMS Replies 3" at bounding box center [494, 52] width 63 height 36
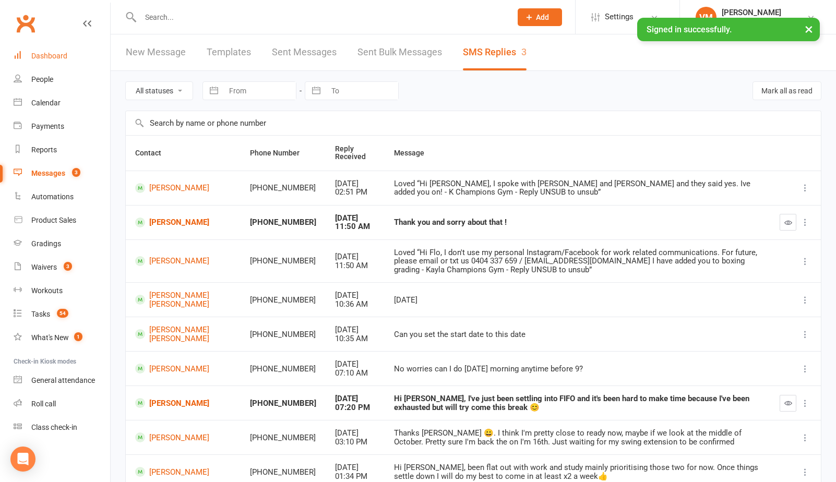
click at [56, 61] on link "Dashboard" at bounding box center [62, 55] width 97 height 23
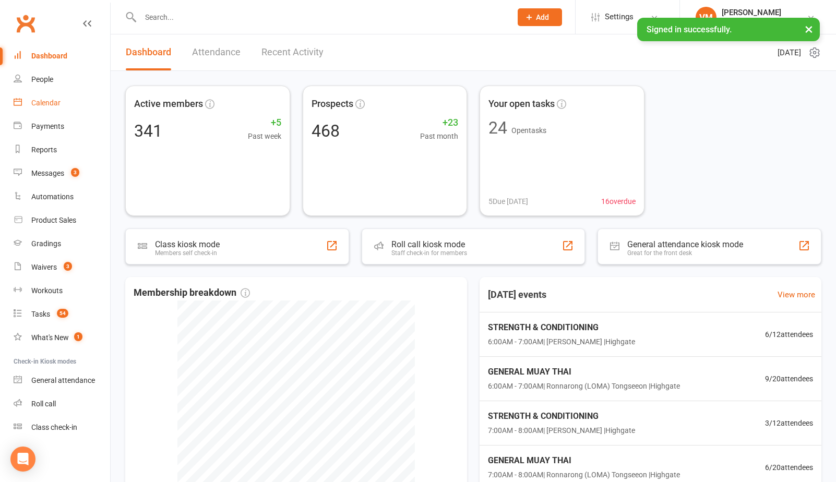
click at [60, 106] on div "Calendar" at bounding box center [45, 103] width 29 height 8
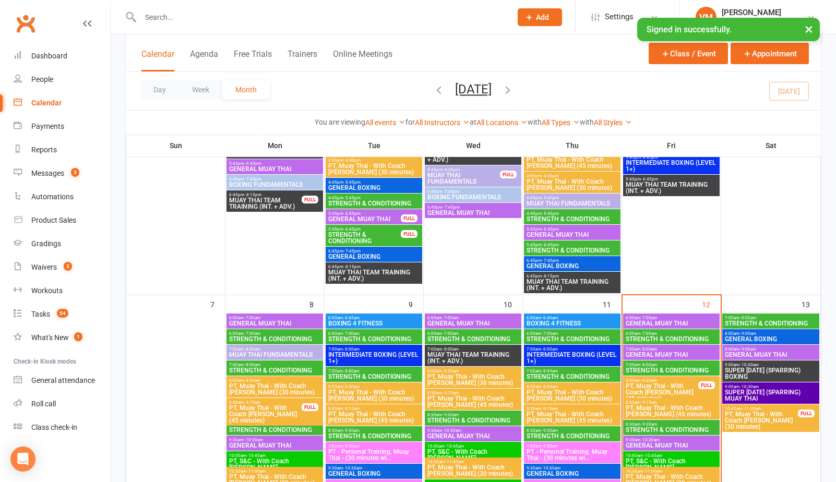
scroll to position [394, 0]
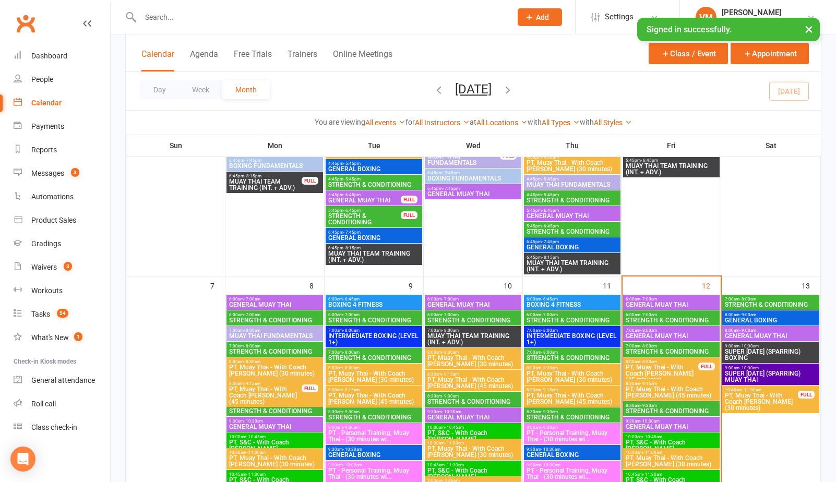
click at [640, 302] on span "GENERAL MUAY THAI" at bounding box center [671, 305] width 92 height 6
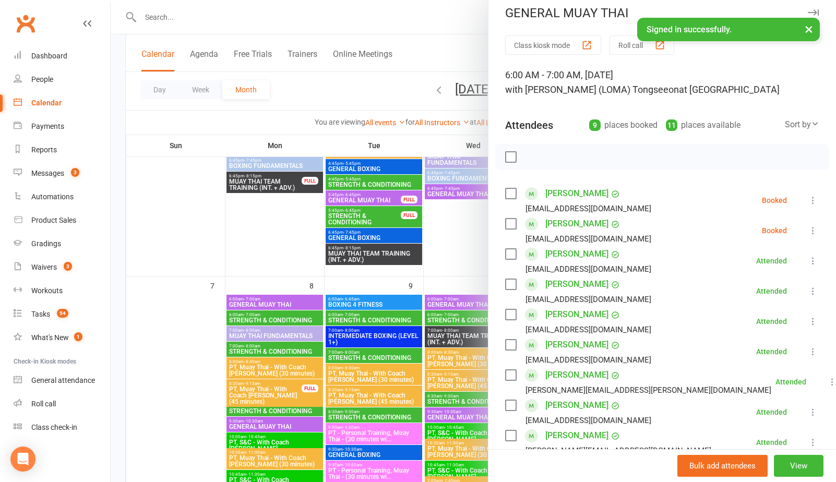
scroll to position [0, 0]
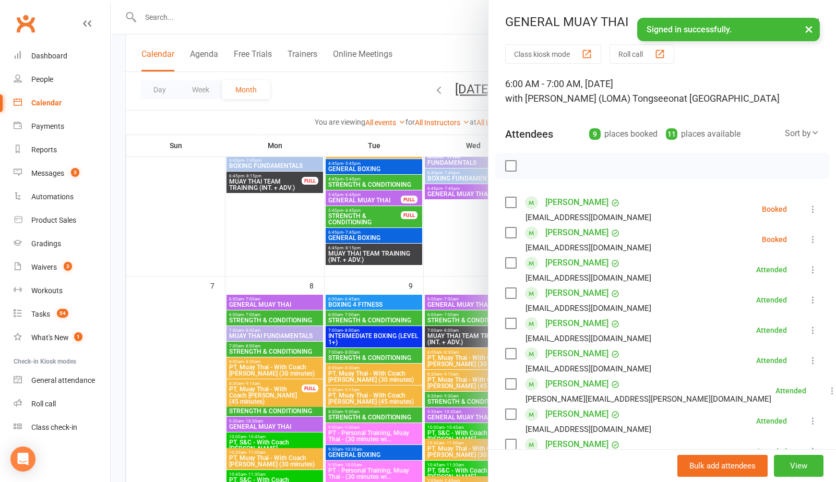
click at [560, 205] on link "[PERSON_NAME]" at bounding box center [577, 202] width 63 height 17
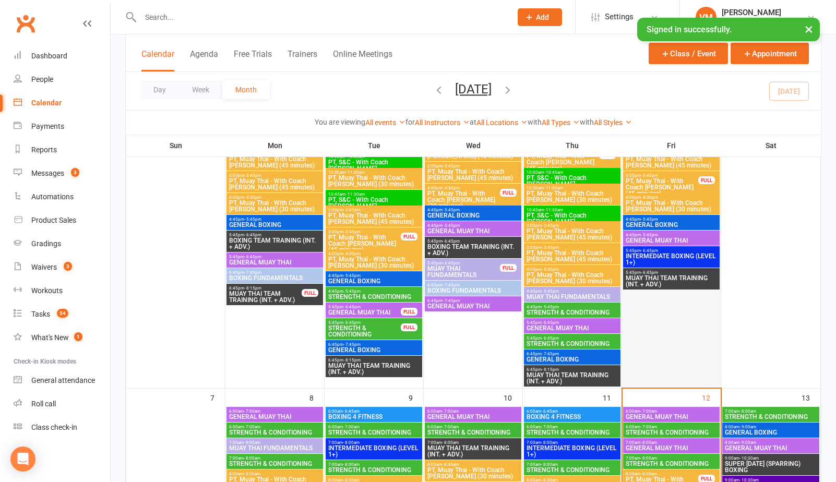
scroll to position [339, 0]
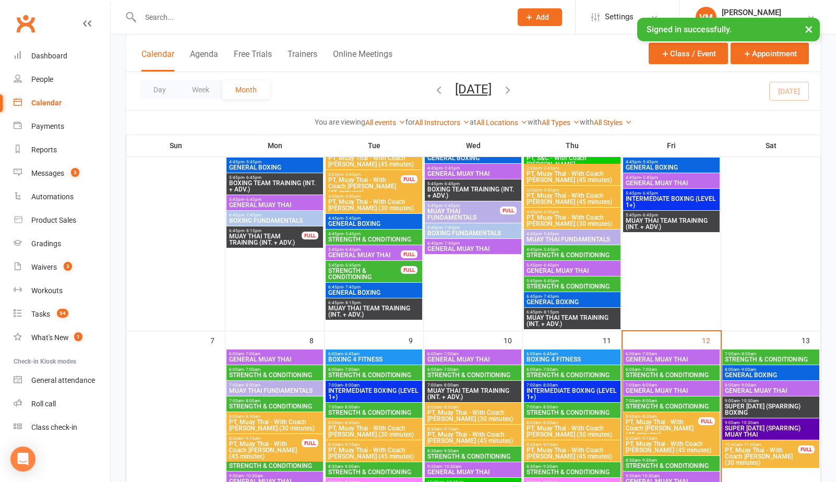
click at [661, 358] on span "GENERAL MUAY THAI" at bounding box center [671, 360] width 92 height 6
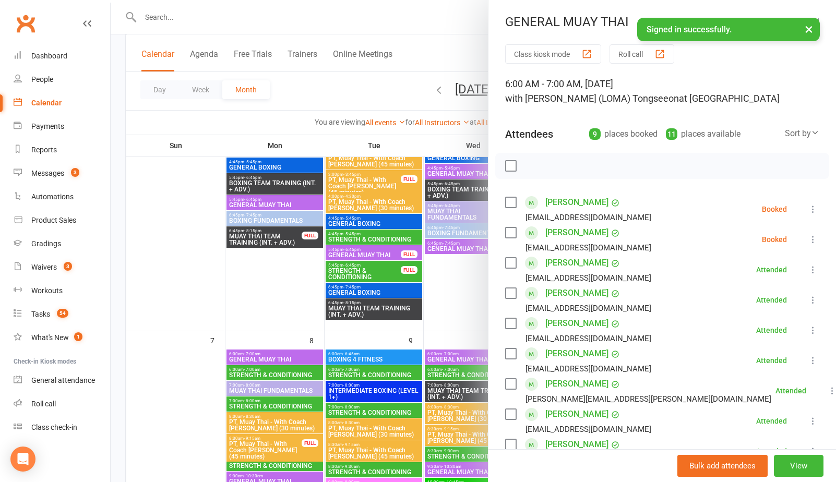
click at [563, 204] on link "[PERSON_NAME]" at bounding box center [577, 202] width 63 height 17
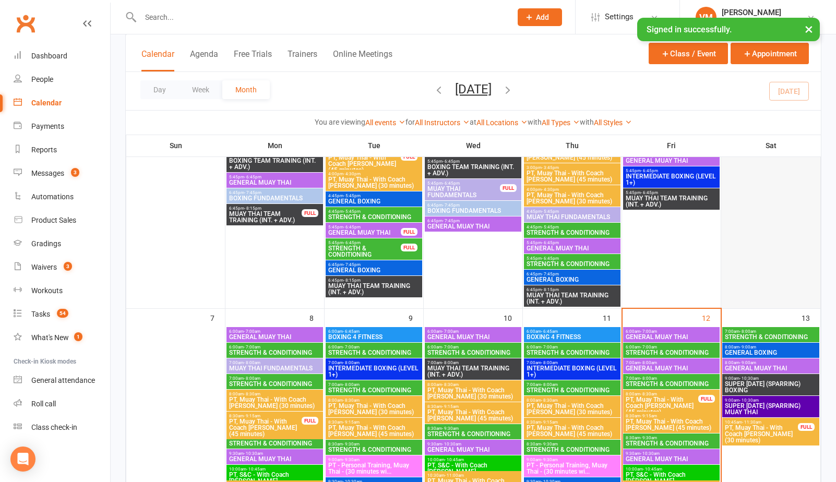
scroll to position [362, 0]
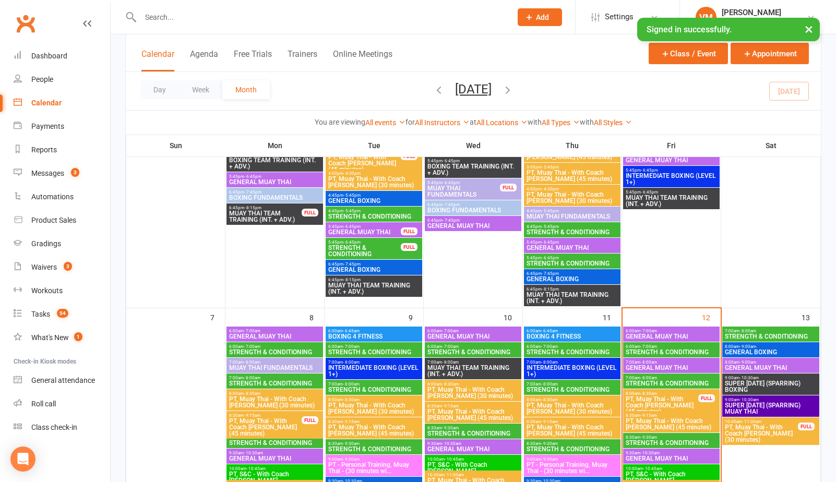
click at [691, 334] on span "GENERAL MUAY THAI" at bounding box center [671, 337] width 92 height 6
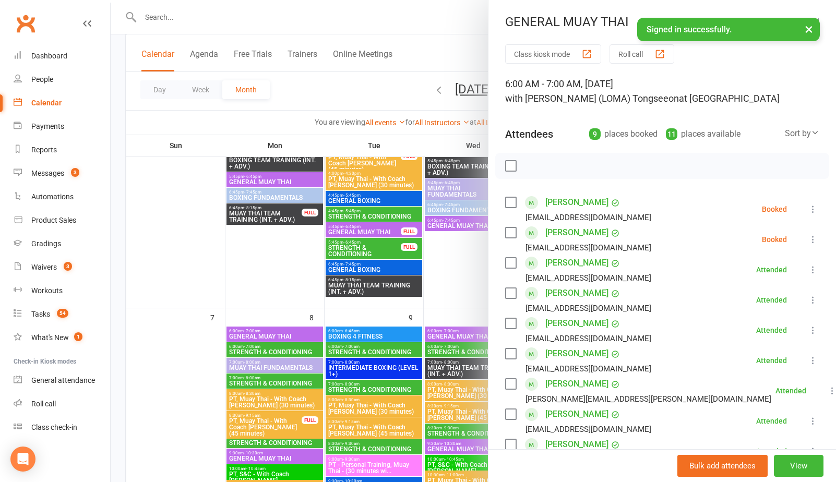
click at [511, 200] on label at bounding box center [510, 202] width 10 height 10
click at [535, 163] on icon "button" at bounding box center [533, 165] width 11 height 11
click at [509, 204] on label at bounding box center [510, 202] width 10 height 10
click at [812, 231] on li "[PERSON_NAME] [EMAIL_ADDRESS][DOMAIN_NAME] Booked More info Remove Check in Mar…" at bounding box center [662, 239] width 314 height 30
click at [812, 237] on icon at bounding box center [813, 239] width 10 height 10
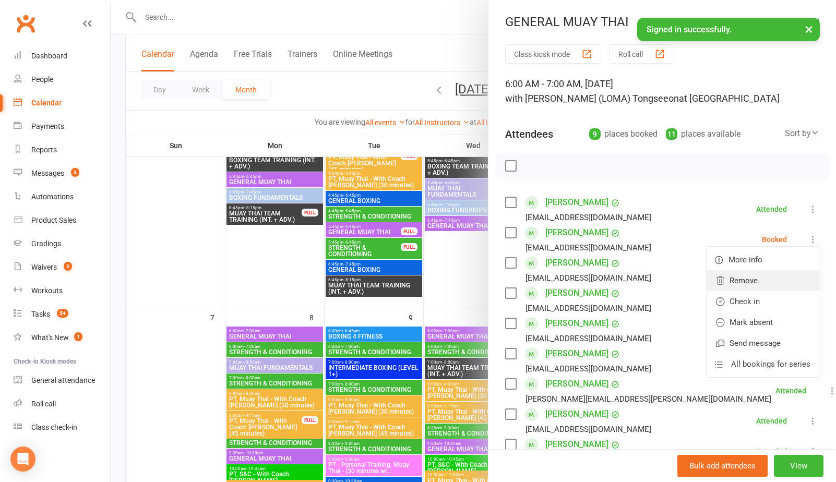
click at [753, 276] on link "Remove" at bounding box center [763, 280] width 112 height 21
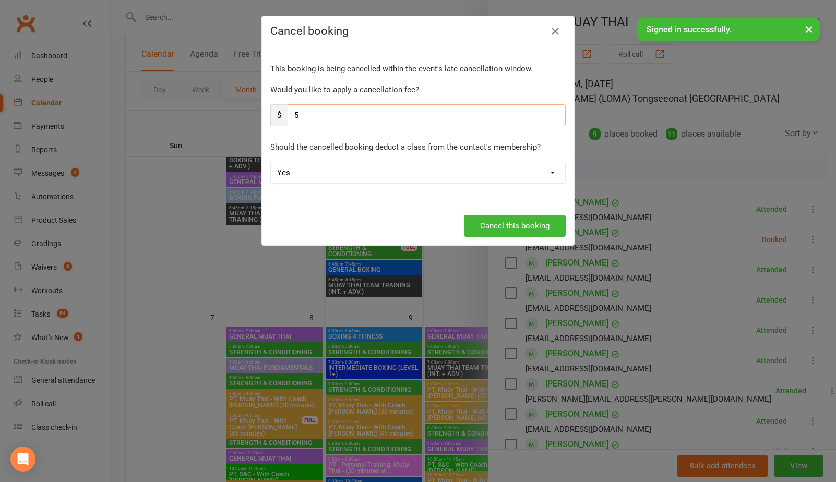
click at [432, 118] on input "5" at bounding box center [427, 115] width 278 height 22
type input "0"
click at [340, 182] on select "Yes No" at bounding box center [418, 172] width 294 height 21
select select "1"
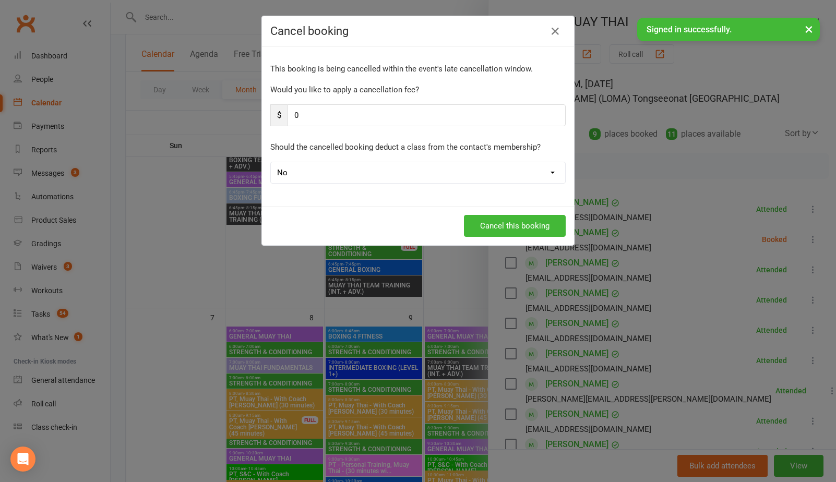
click at [271, 162] on select "Yes No" at bounding box center [418, 172] width 294 height 21
click at [510, 221] on button "Cancel this booking" at bounding box center [515, 226] width 102 height 22
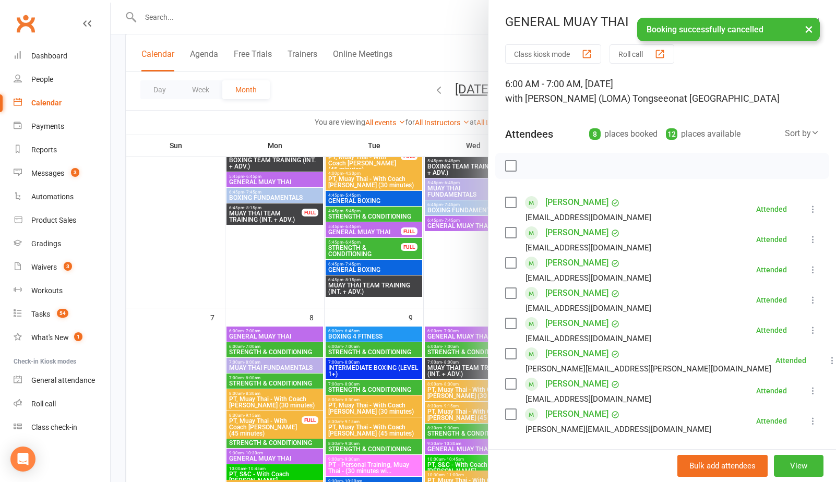
click at [310, 102] on div at bounding box center [474, 241] width 726 height 482
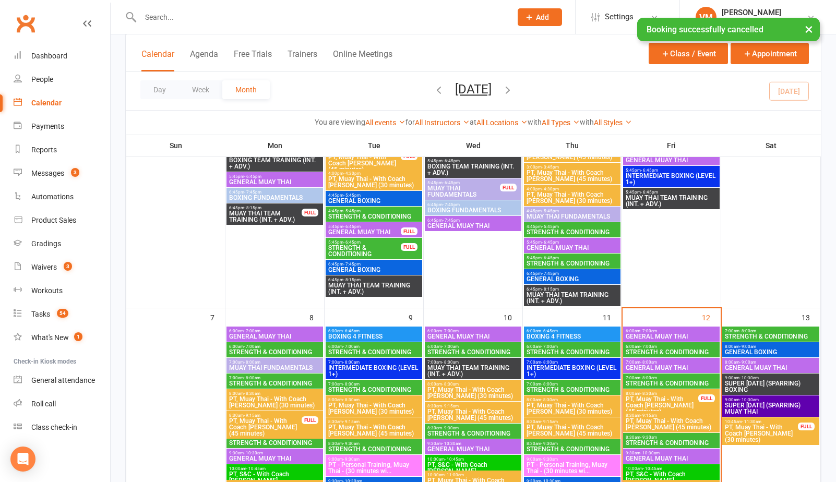
click at [58, 102] on div "Calendar" at bounding box center [46, 103] width 30 height 8
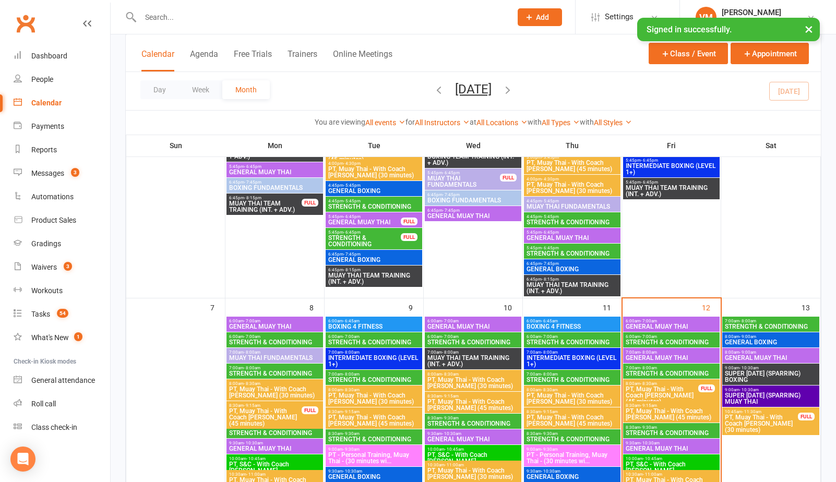
scroll to position [422, 0]
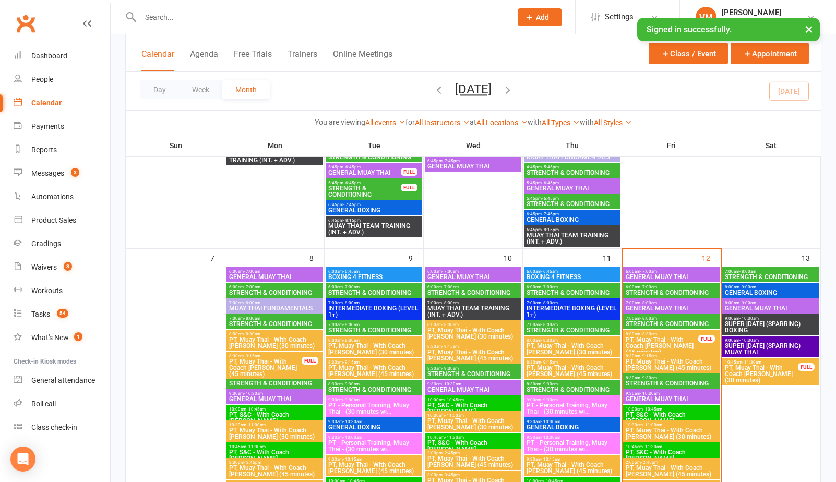
click at [661, 318] on span "7:00am - 8:00am" at bounding box center [671, 318] width 92 height 5
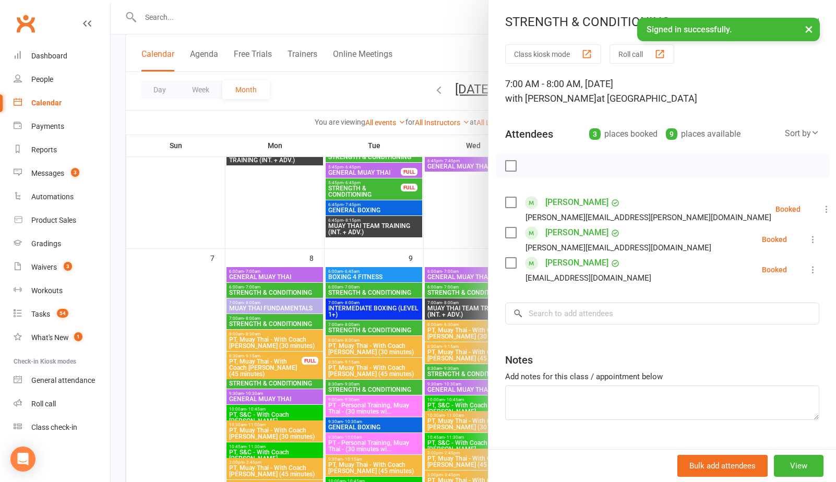
click at [283, 229] on div at bounding box center [474, 241] width 726 height 482
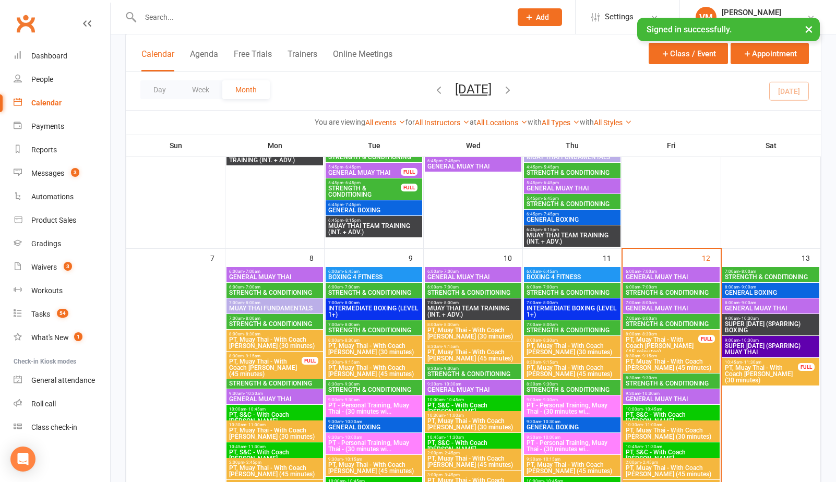
click at [643, 301] on span "- 8:00am" at bounding box center [649, 303] width 17 height 5
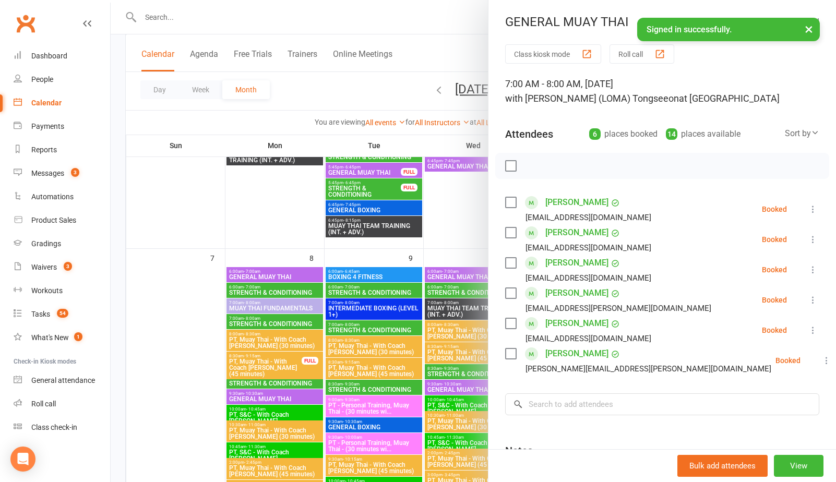
click at [240, 227] on div at bounding box center [474, 241] width 726 height 482
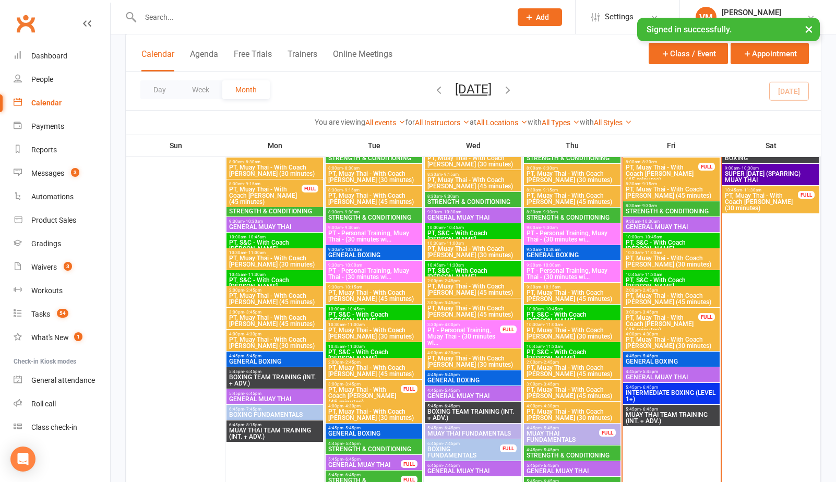
scroll to position [519, 0]
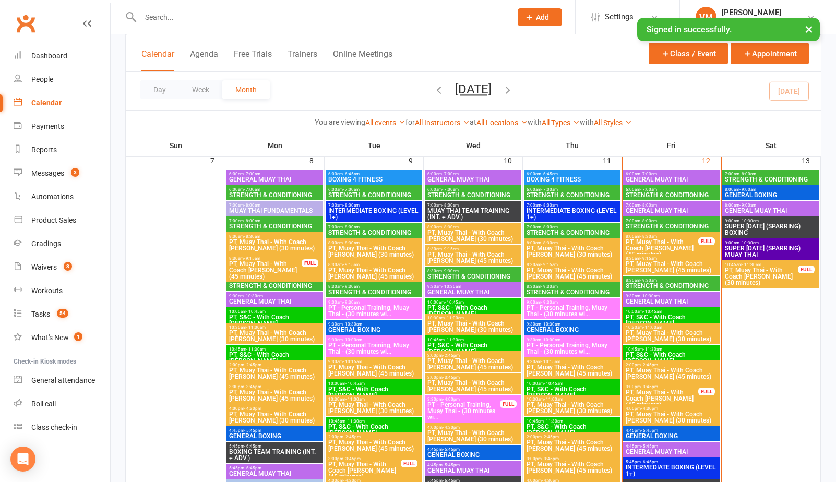
click at [670, 195] on span "STRENGTH & CONDITIONING" at bounding box center [671, 195] width 92 height 6
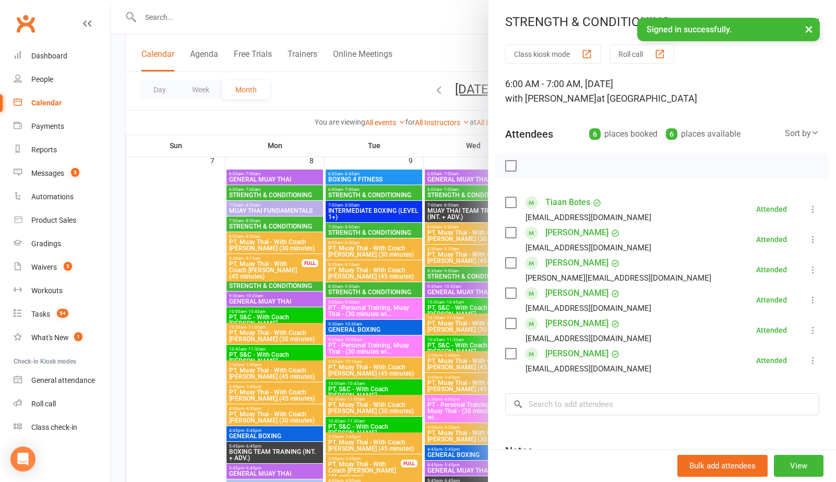
click at [381, 99] on div at bounding box center [474, 241] width 726 height 482
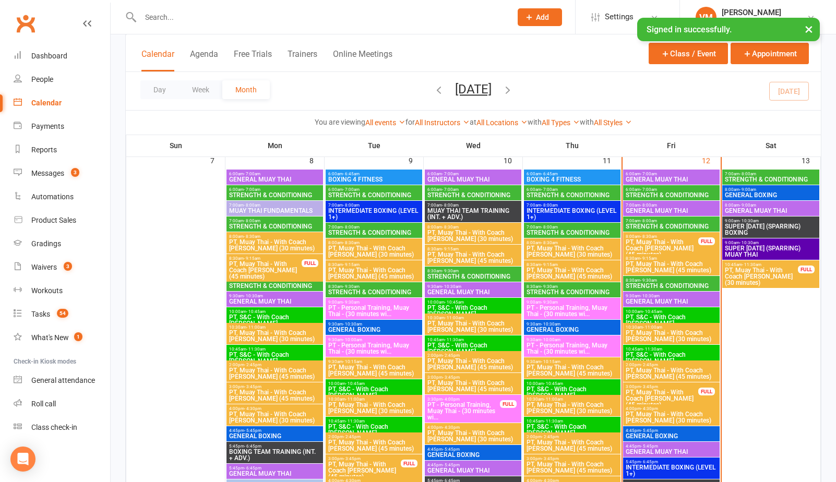
click at [659, 230] on div "7:00am - 8:00am STRENGTH & CONDITIONING" at bounding box center [671, 224] width 97 height 15
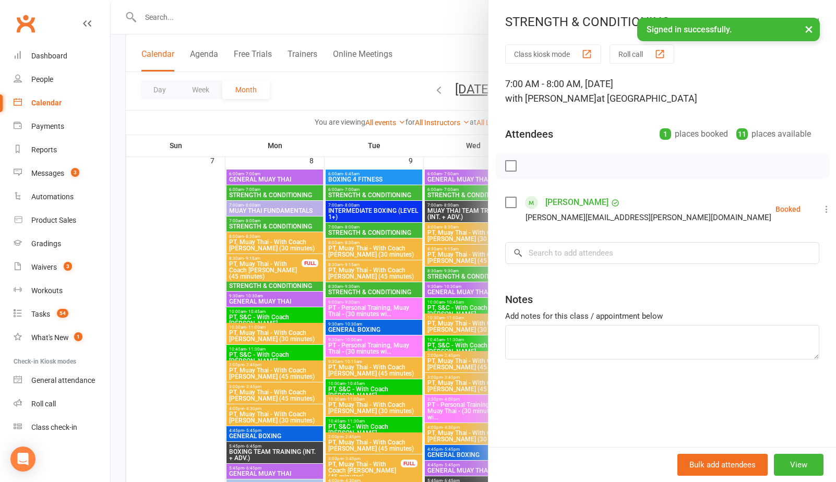
click at [368, 93] on div at bounding box center [474, 241] width 726 height 482
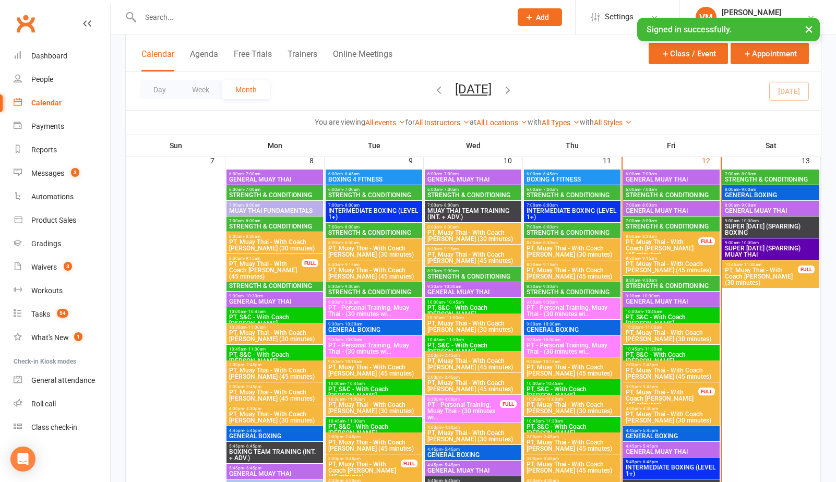
click at [667, 221] on span "7:00am - 8:00am" at bounding box center [671, 221] width 92 height 5
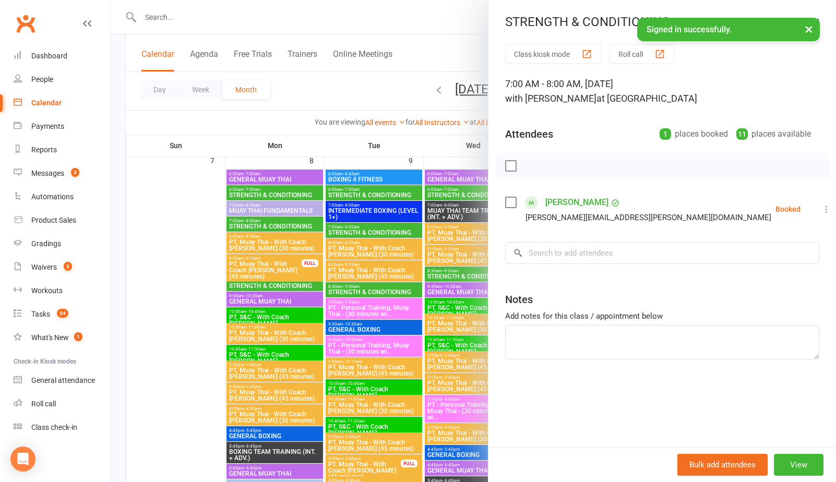
click at [347, 93] on div at bounding box center [474, 241] width 726 height 482
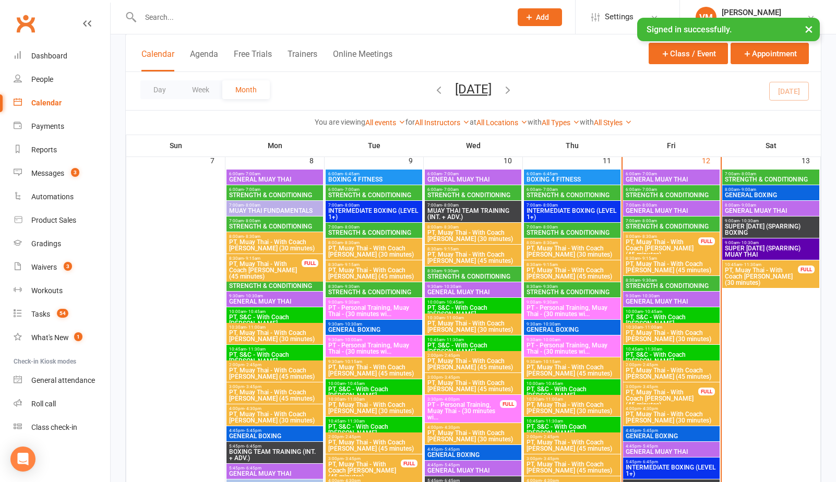
click at [677, 192] on span "STRENGTH & CONDITIONING" at bounding box center [671, 195] width 92 height 6
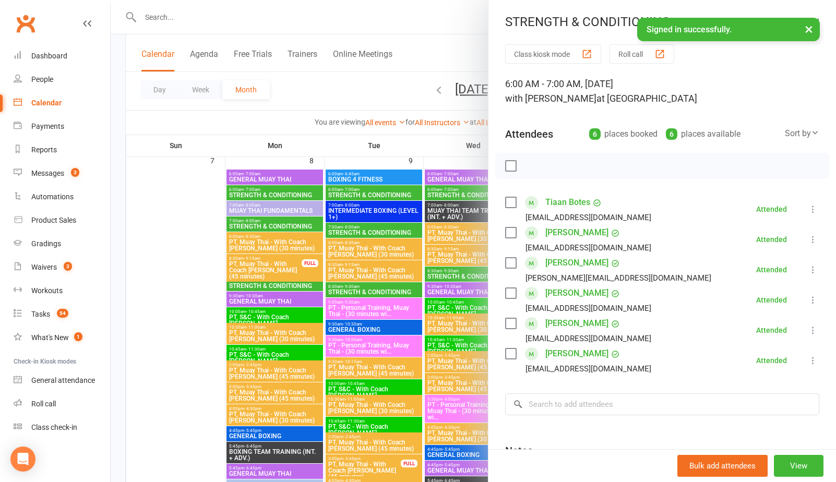
click at [413, 168] on div at bounding box center [474, 241] width 726 height 482
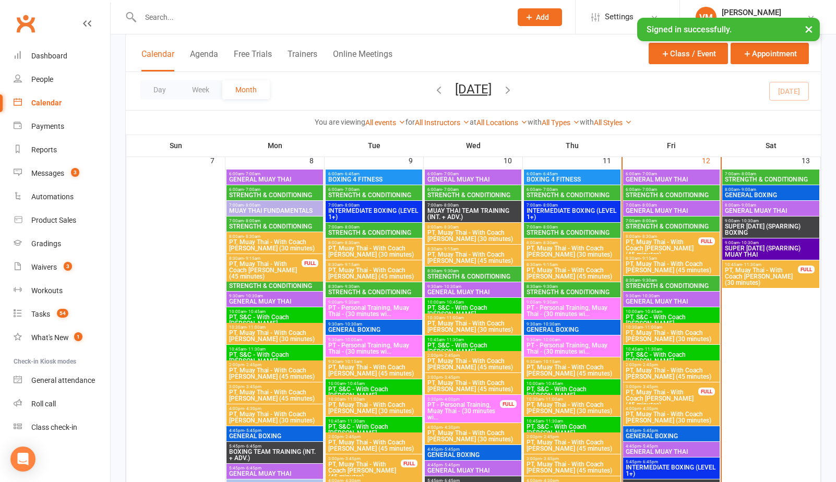
click at [693, 226] on span "STRENGTH & CONDITIONING" at bounding box center [671, 226] width 92 height 6
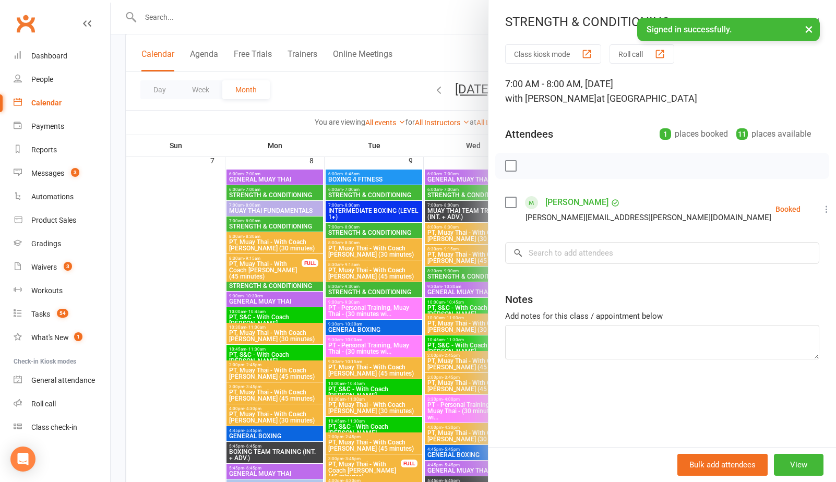
click at [425, 162] on div at bounding box center [474, 241] width 726 height 482
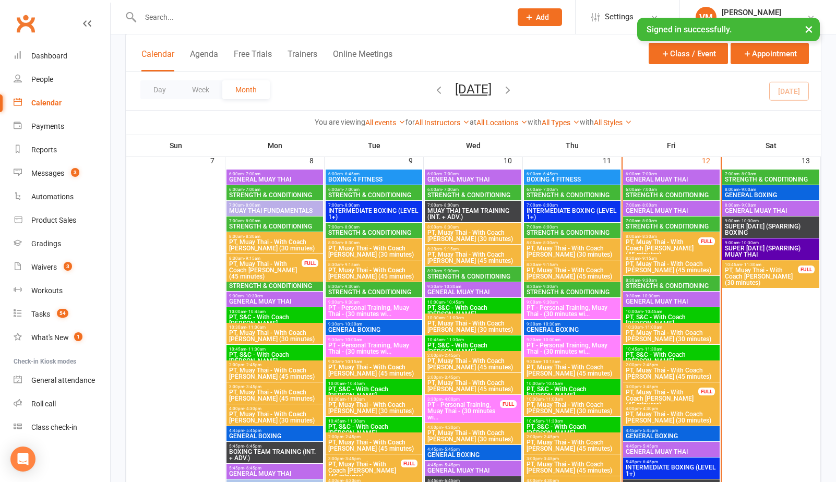
click at [644, 280] on span "- 9:30am" at bounding box center [649, 280] width 17 height 5
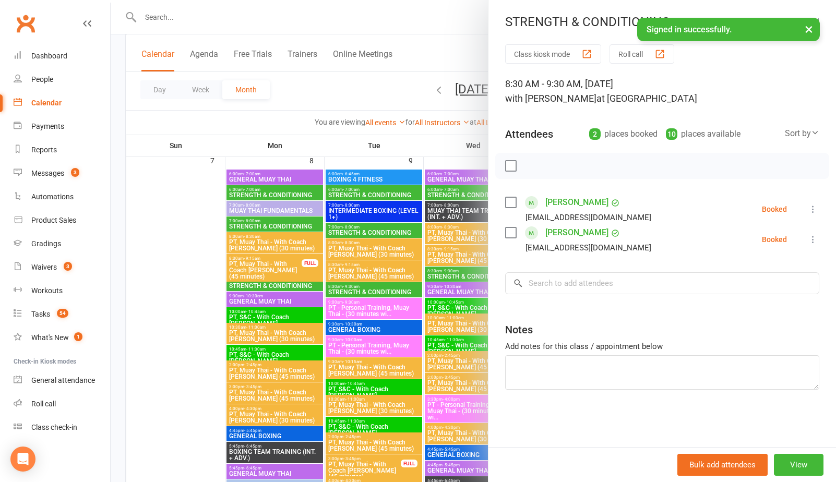
click at [414, 165] on div at bounding box center [474, 241] width 726 height 482
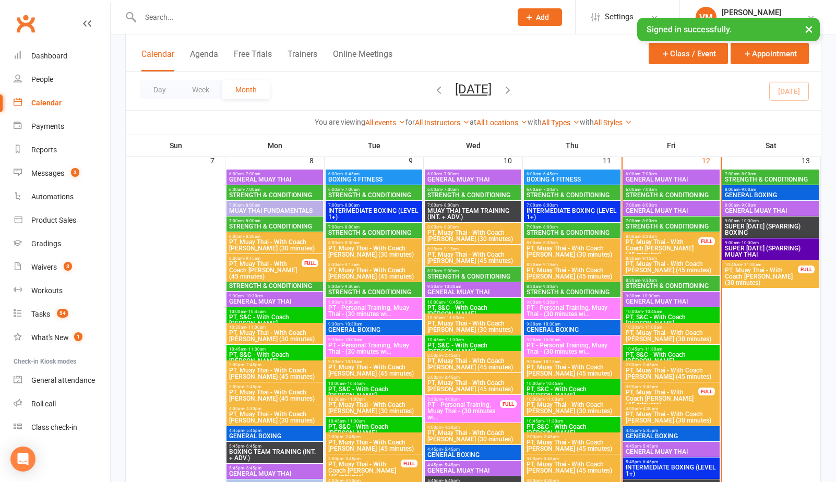
click at [673, 223] on span "STRENGTH & CONDITIONING" at bounding box center [671, 226] width 92 height 6
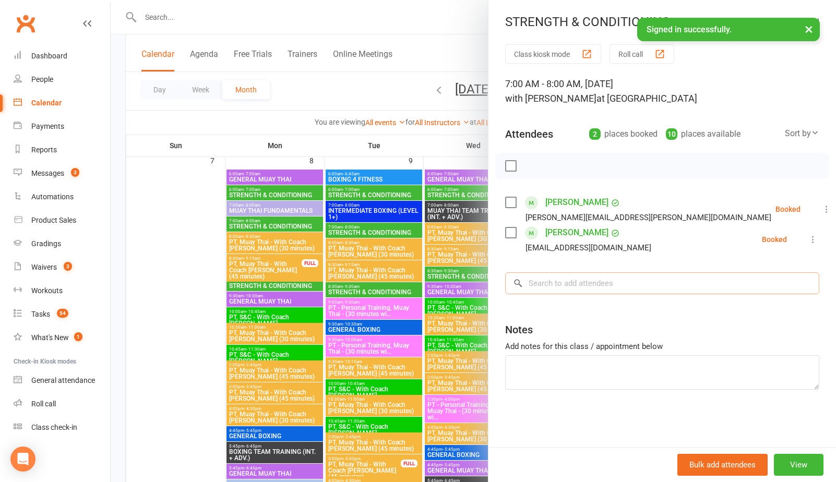
click at [561, 288] on input "search" at bounding box center [662, 283] width 314 height 22
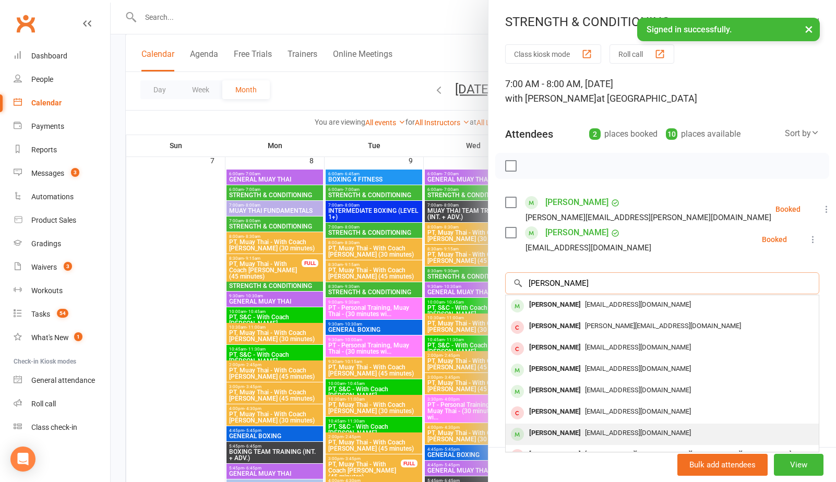
type input "[PERSON_NAME]"
click at [596, 429] on div "[EMAIL_ADDRESS][DOMAIN_NAME]" at bounding box center [662, 433] width 305 height 15
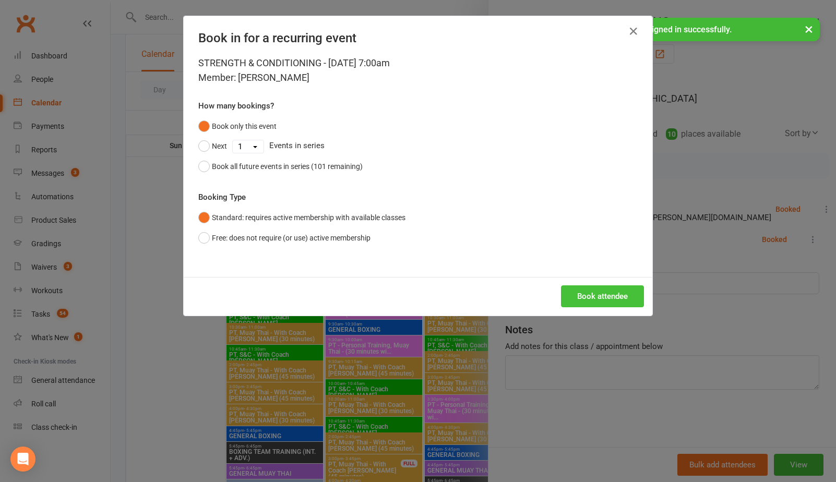
click at [593, 304] on button "Book attendee" at bounding box center [602, 297] width 83 height 22
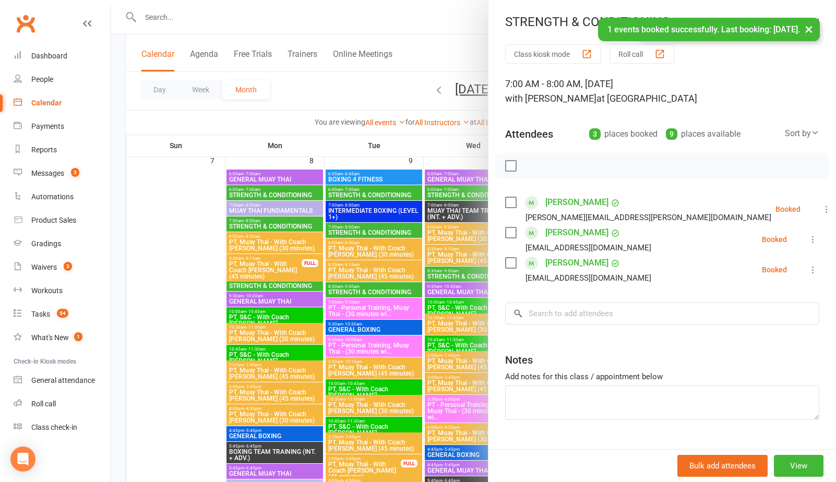
click at [506, 230] on label at bounding box center [510, 233] width 10 height 10
click at [509, 266] on label at bounding box center [510, 263] width 10 height 10
click at [531, 166] on icon "button" at bounding box center [533, 165] width 11 height 11
click at [513, 234] on label at bounding box center [510, 233] width 10 height 10
click at [509, 265] on label at bounding box center [510, 263] width 10 height 10
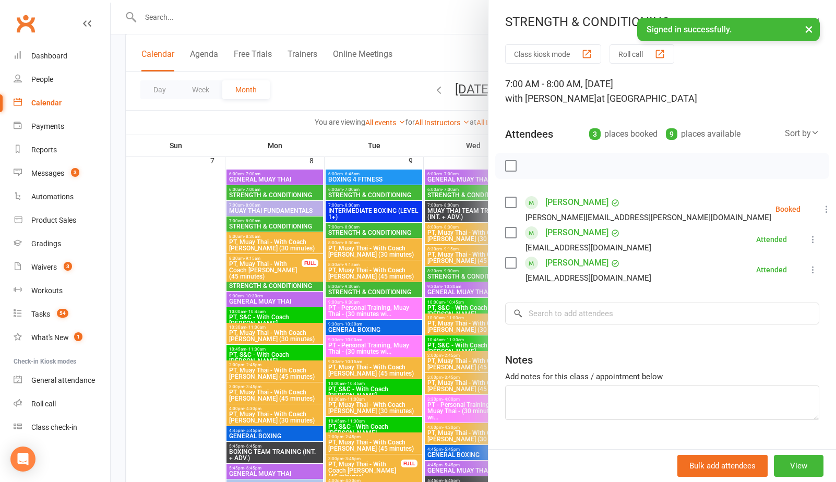
click at [513, 205] on label at bounding box center [510, 202] width 10 height 10
click at [536, 167] on icon "button" at bounding box center [533, 165] width 11 height 11
click at [509, 203] on label at bounding box center [510, 202] width 10 height 10
click at [438, 38] on div at bounding box center [474, 241] width 726 height 482
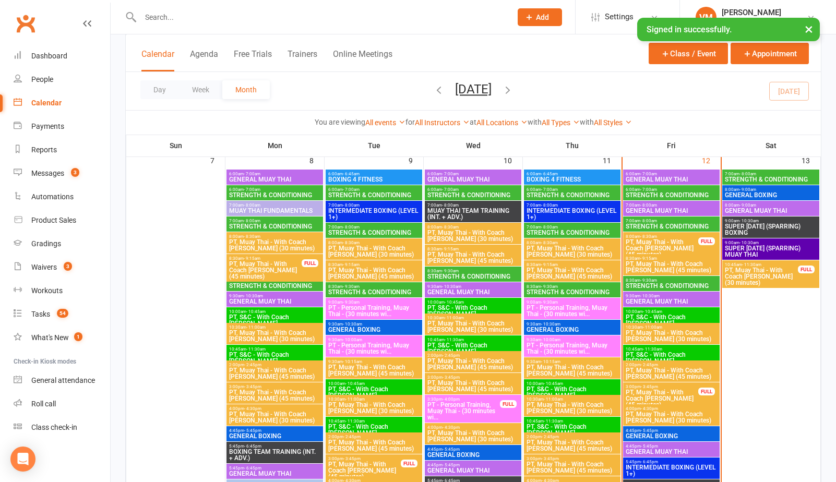
click at [678, 221] on span "7:00am - 8:00am" at bounding box center [671, 221] width 92 height 5
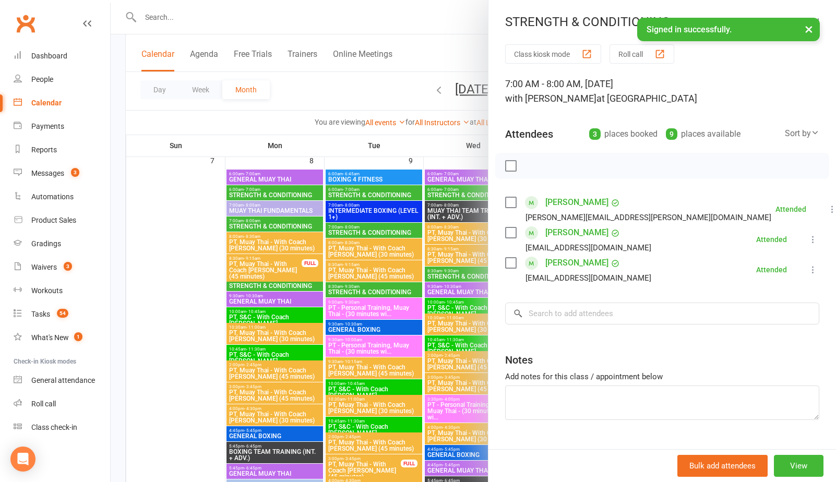
click at [413, 49] on div at bounding box center [474, 241] width 726 height 482
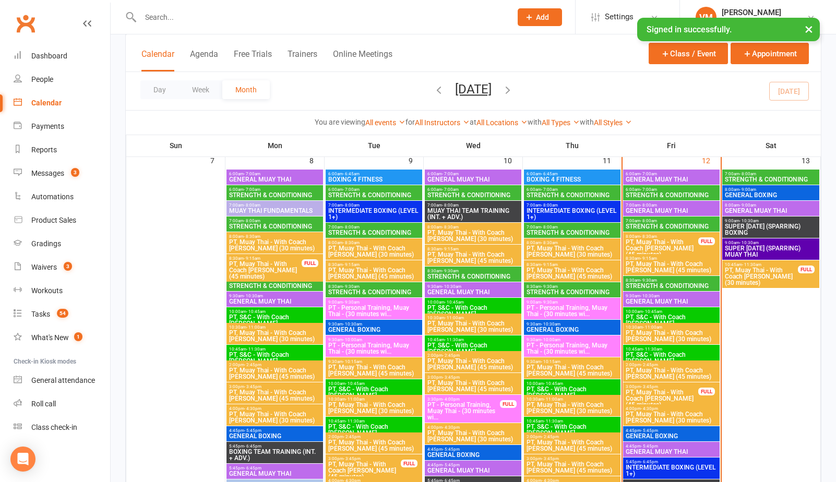
click at [655, 206] on span "- 8:00am" at bounding box center [649, 205] width 17 height 5
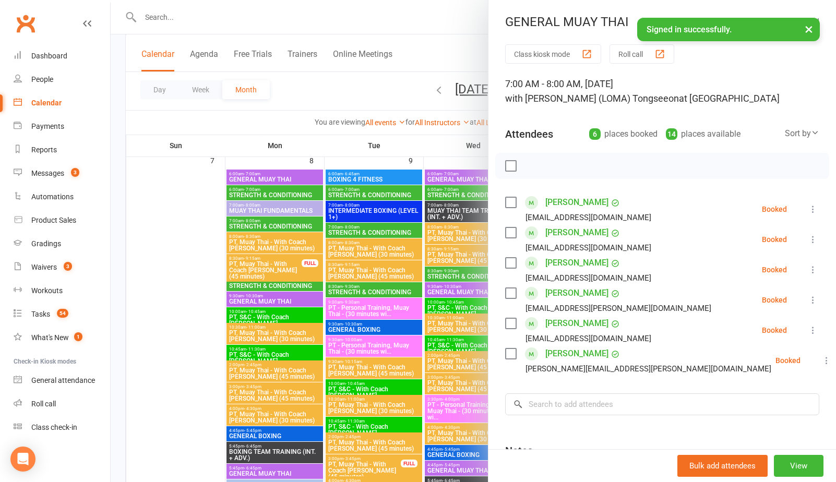
click at [514, 233] on label at bounding box center [510, 233] width 10 height 10
click at [514, 263] on label at bounding box center [510, 263] width 10 height 10
click at [513, 294] on label at bounding box center [510, 293] width 10 height 10
click at [512, 321] on label at bounding box center [510, 323] width 10 height 10
click at [516, 351] on label at bounding box center [510, 354] width 10 height 10
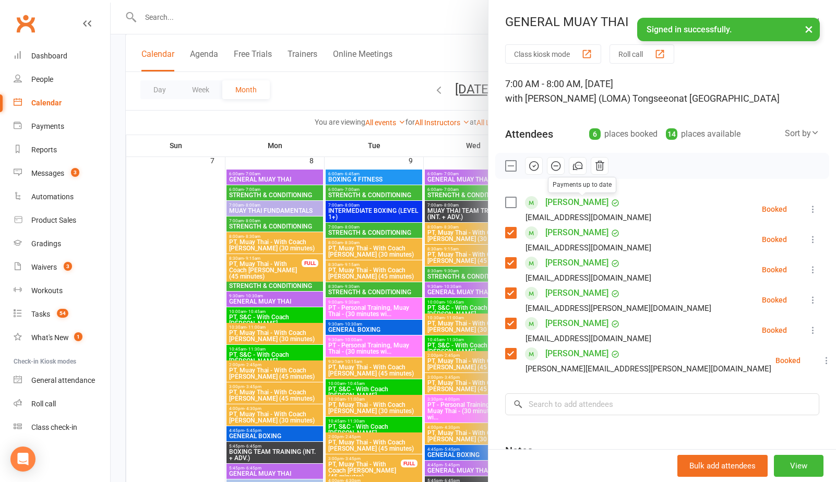
click at [536, 168] on icon "button" at bounding box center [533, 165] width 11 height 11
click at [514, 167] on label at bounding box center [510, 166] width 10 height 10
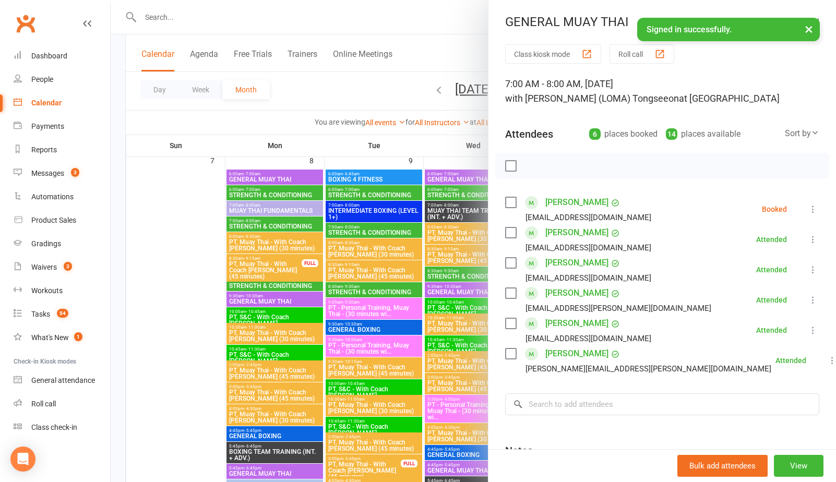
click at [811, 205] on icon at bounding box center [813, 209] width 10 height 10
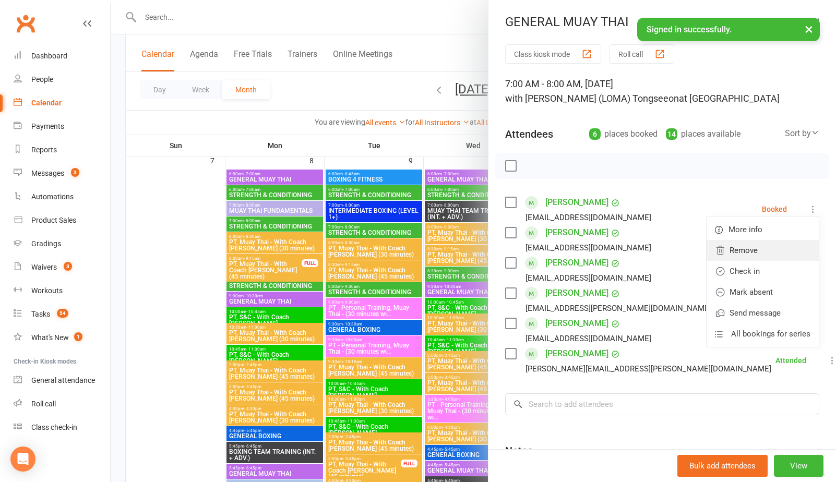
click at [762, 251] on link "Remove" at bounding box center [763, 250] width 112 height 21
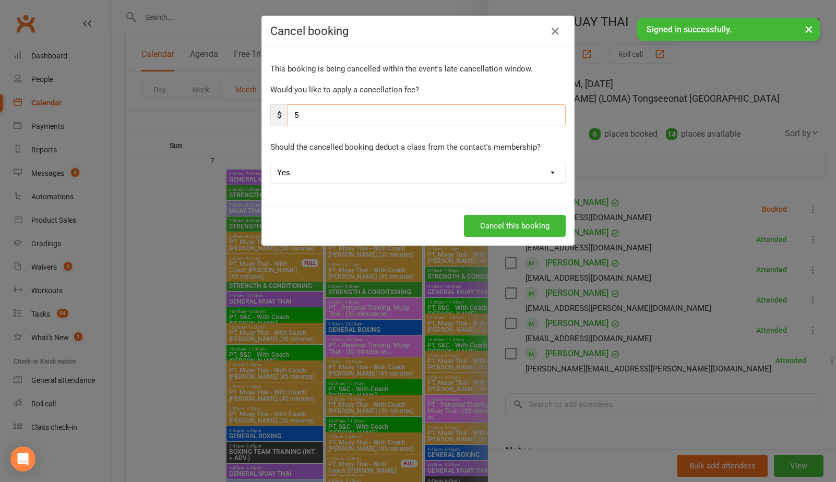
click at [388, 116] on input "5" at bounding box center [427, 115] width 278 height 22
type input "0"
click at [338, 177] on select "Yes No" at bounding box center [418, 172] width 294 height 21
select select "1"
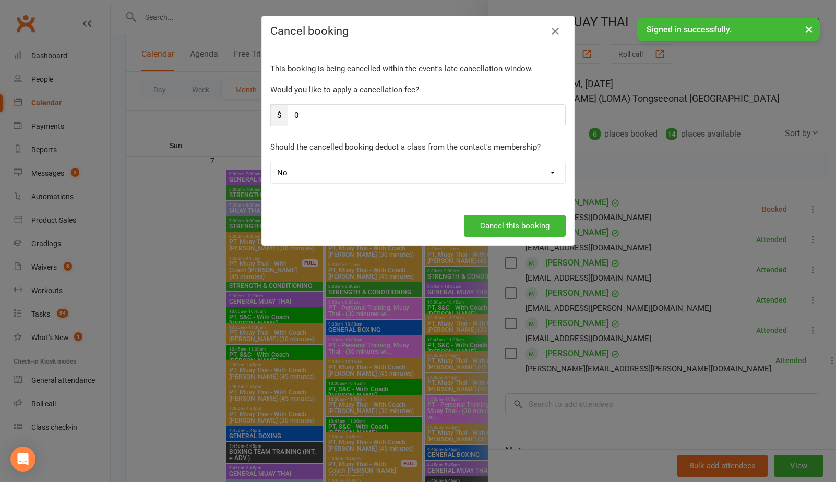
click at [271, 162] on select "Yes No" at bounding box center [418, 172] width 294 height 21
click at [473, 223] on button "Cancel this booking" at bounding box center [515, 226] width 102 height 22
